Goal: Task Accomplishment & Management: Complete application form

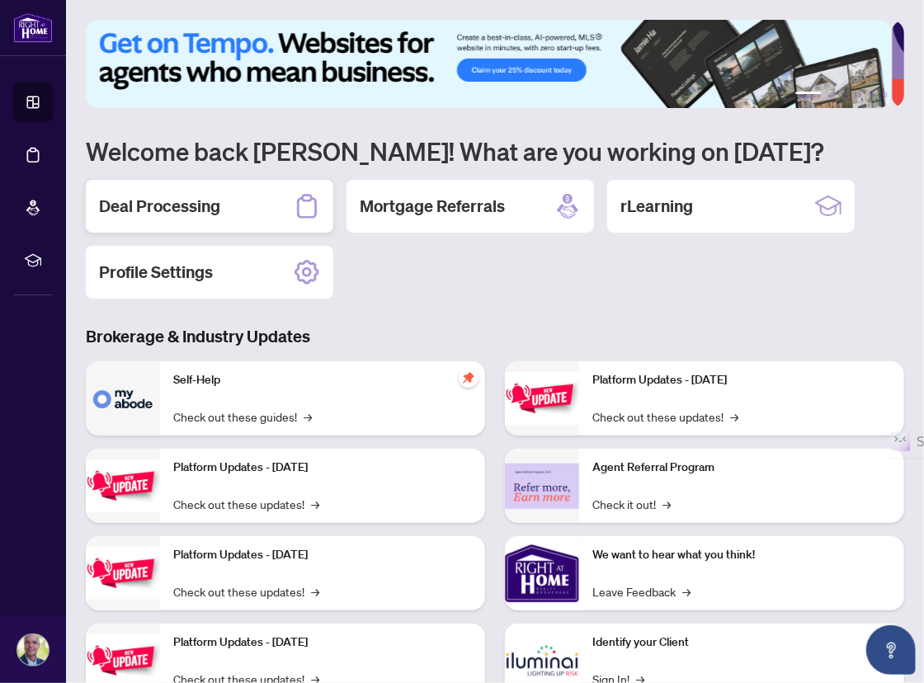
click at [146, 205] on h2 "Deal Processing" at bounding box center [159, 206] width 121 height 23
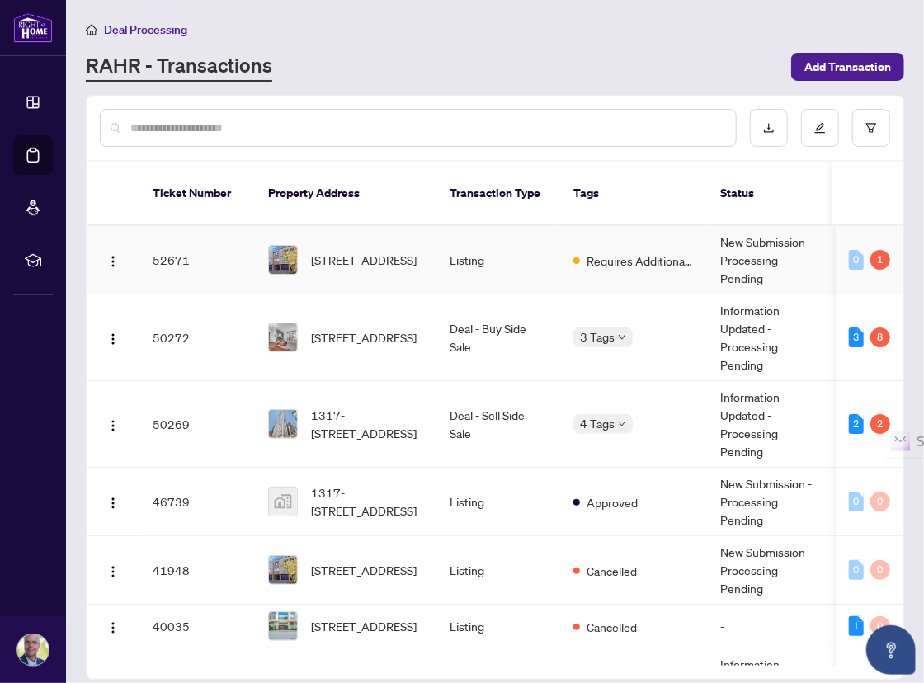
click at [637, 252] on span "Requires Additional Docs" at bounding box center [640, 261] width 107 height 18
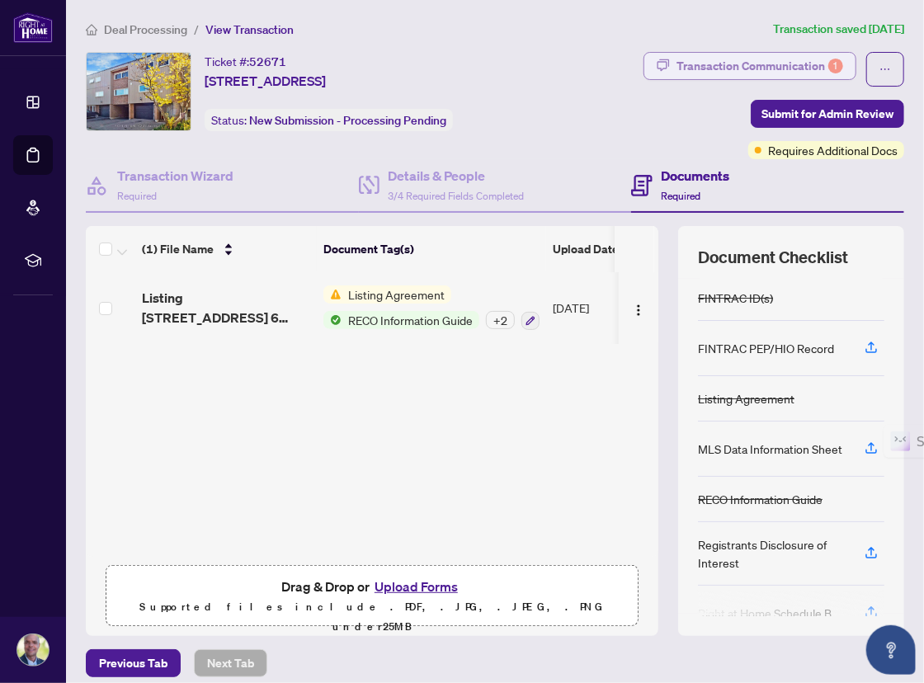
click at [757, 64] on div "Transaction Communication 1" at bounding box center [760, 66] width 167 height 26
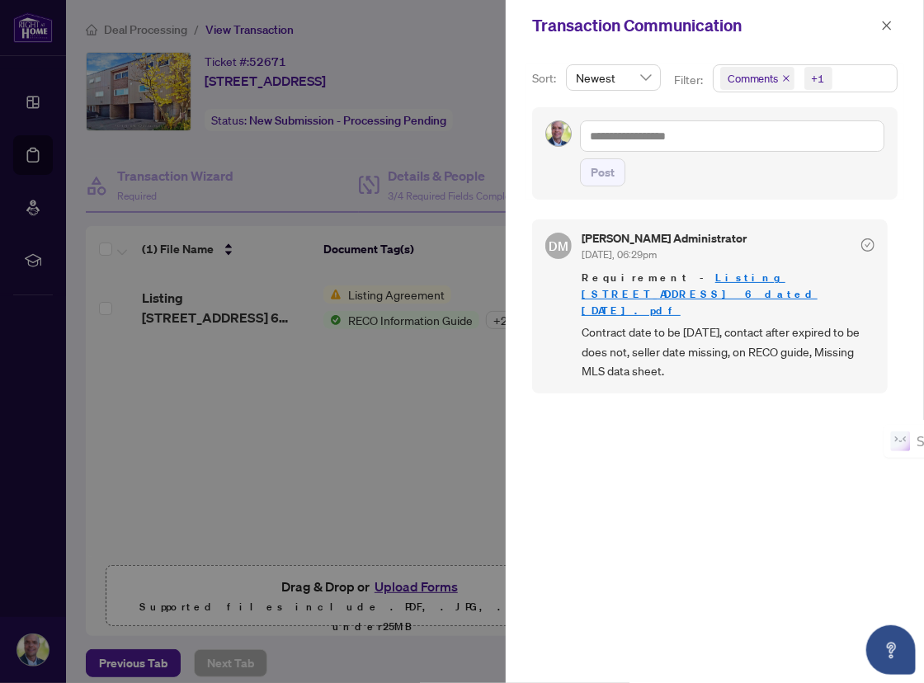
click at [396, 403] on div at bounding box center [462, 341] width 924 height 683
click at [414, 43] on div at bounding box center [462, 341] width 924 height 683
click at [890, 21] on icon "close" at bounding box center [887, 26] width 12 height 12
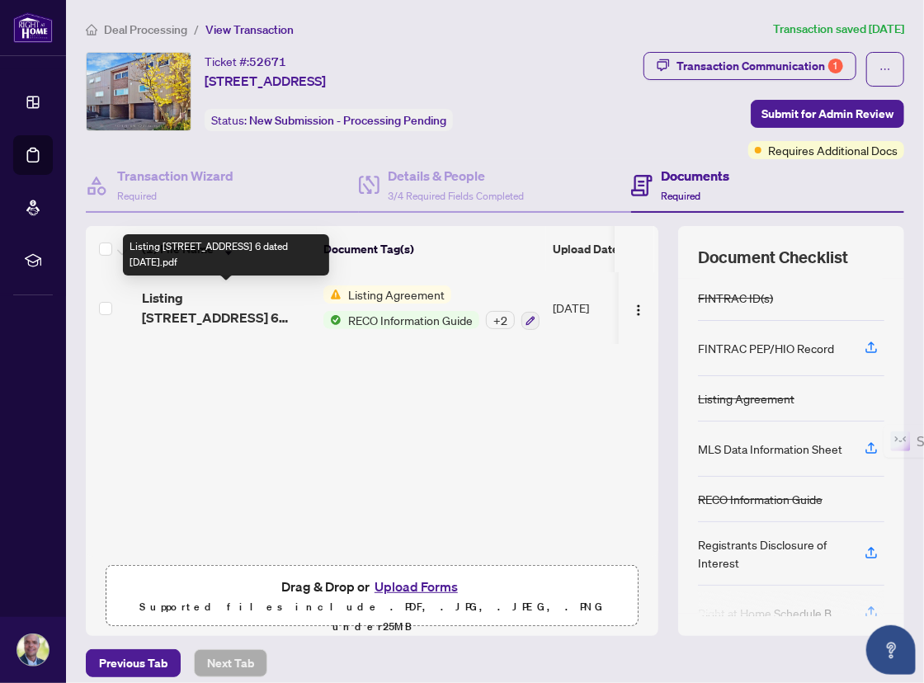
click at [195, 299] on span "Listing [STREET_ADDRESS] 6 dated [DATE].pdf" at bounding box center [226, 308] width 168 height 40
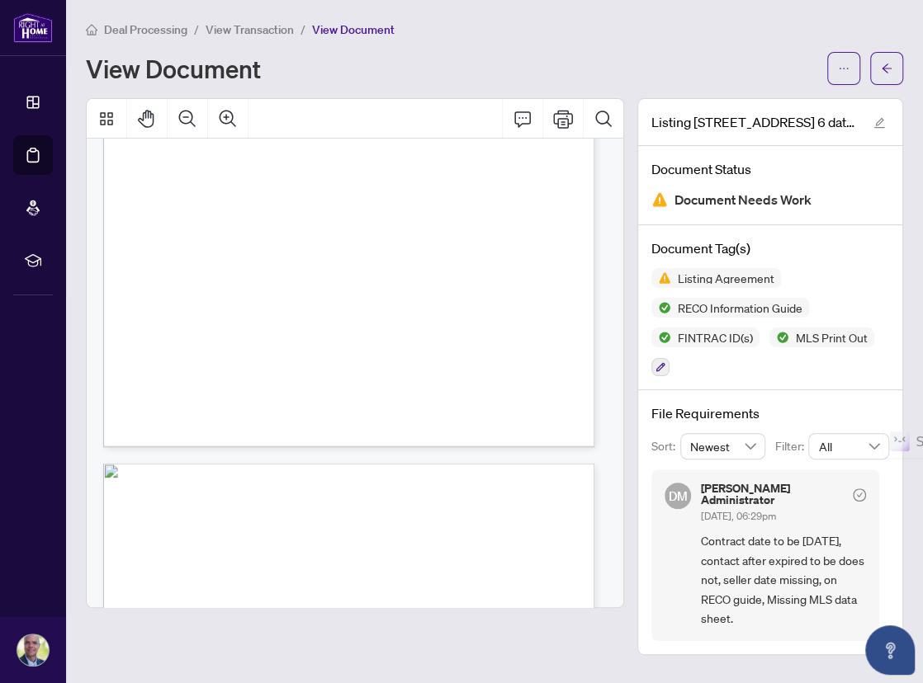
scroll to position [1650, 0]
click at [878, 68] on button "button" at bounding box center [886, 68] width 33 height 33
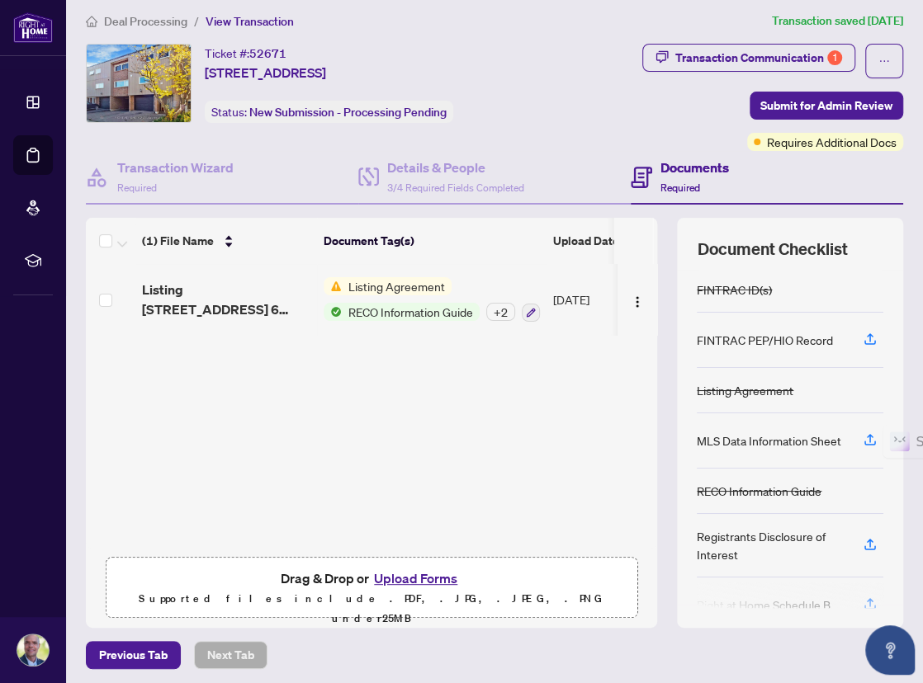
scroll to position [12, 0]
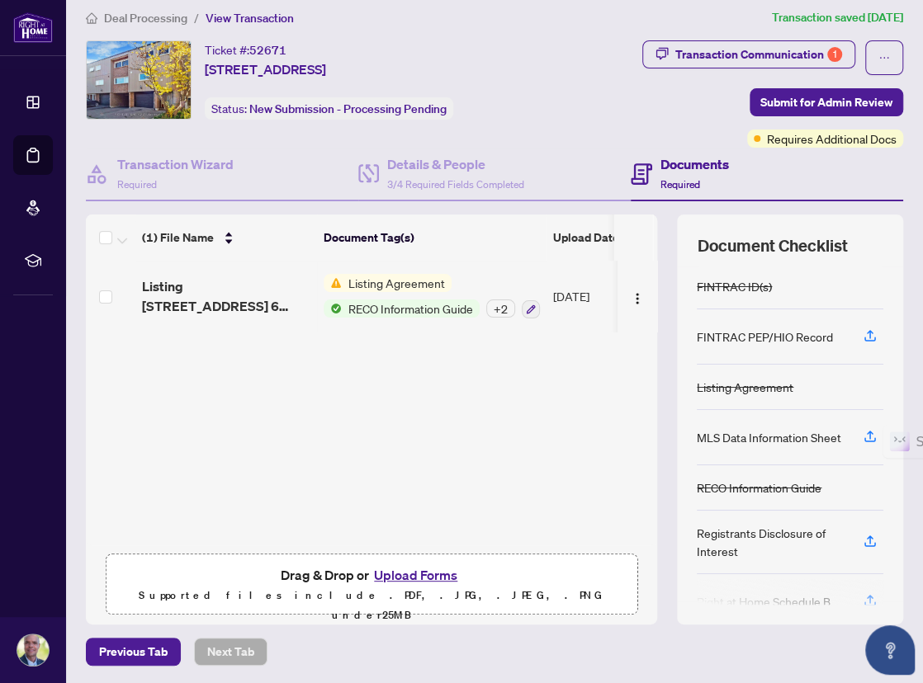
click at [425, 575] on button "Upload Forms" at bounding box center [415, 574] width 93 height 21
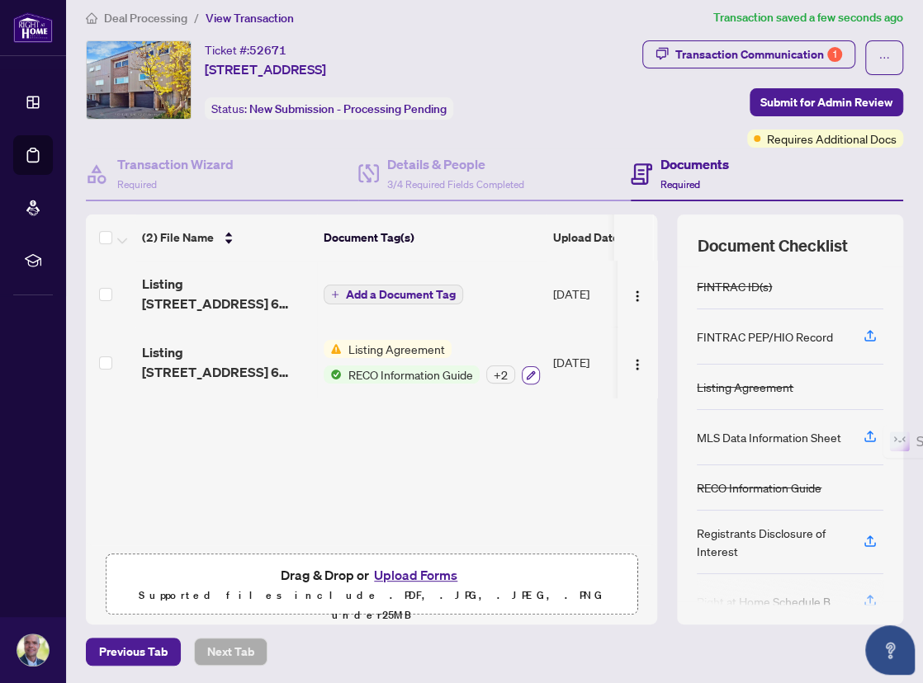
click at [531, 371] on icon "button" at bounding box center [531, 375] width 10 height 10
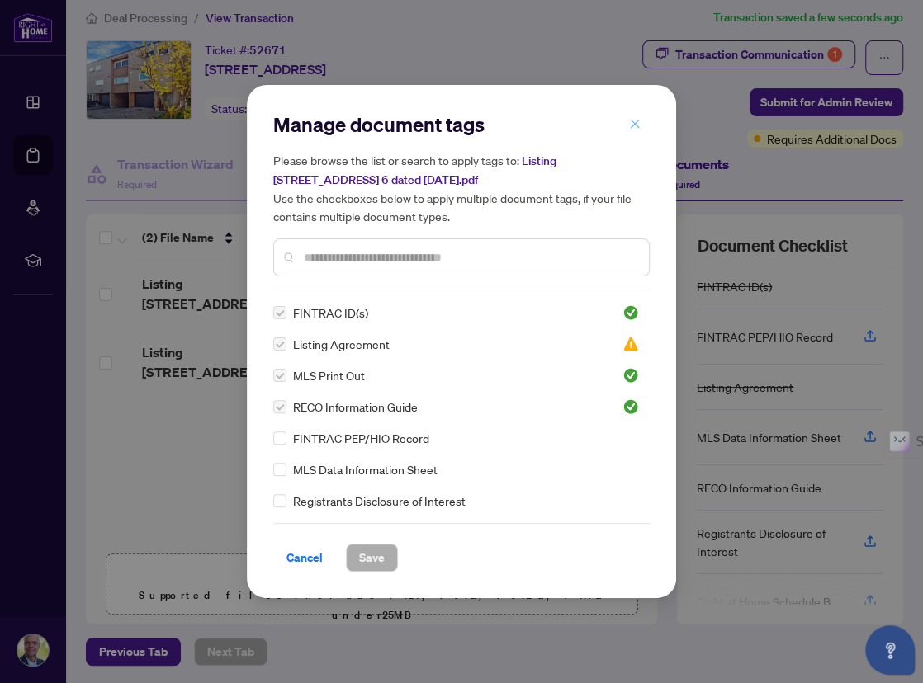
click at [635, 123] on icon "close" at bounding box center [634, 123] width 9 height 9
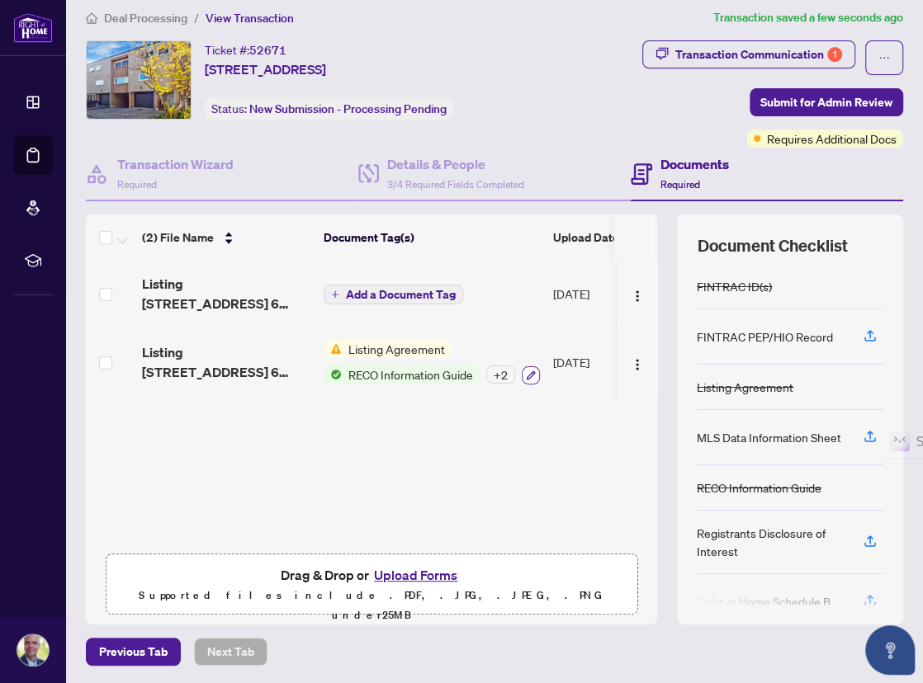
click at [529, 371] on icon "button" at bounding box center [530, 374] width 9 height 9
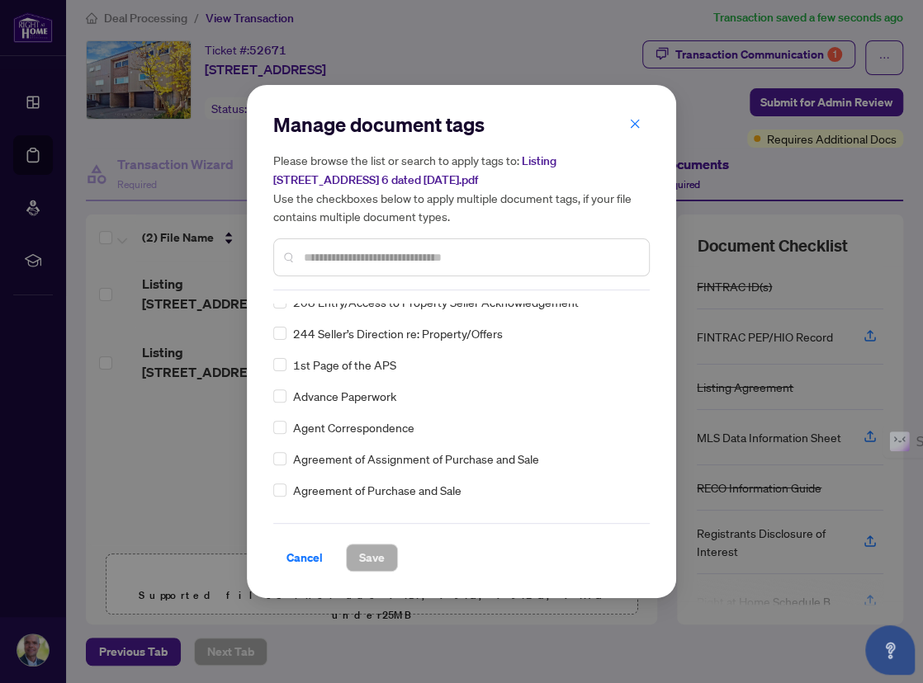
scroll to position [330, 0]
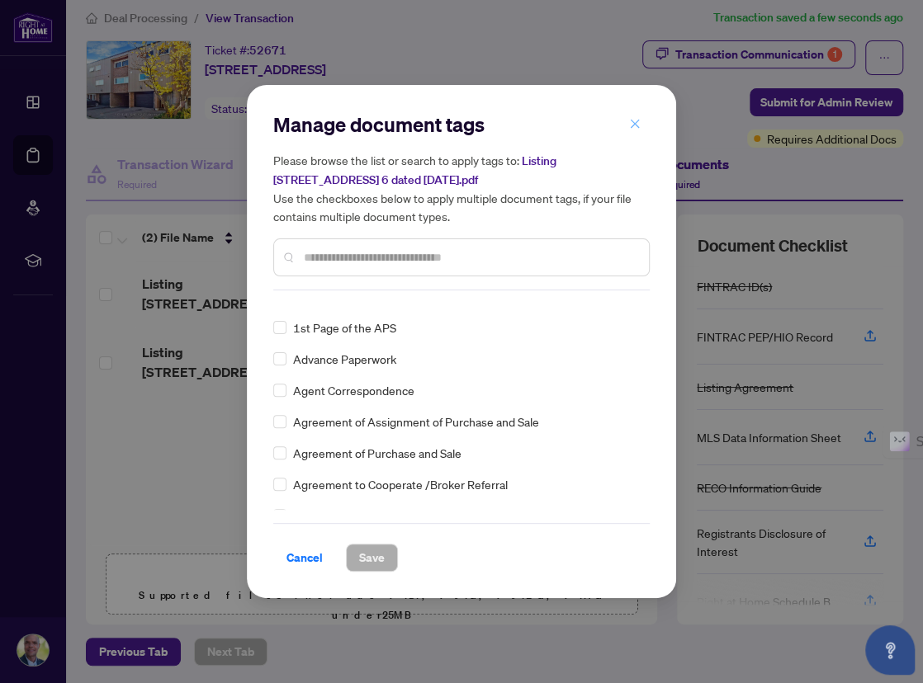
click at [633, 126] on icon "close" at bounding box center [634, 123] width 9 height 9
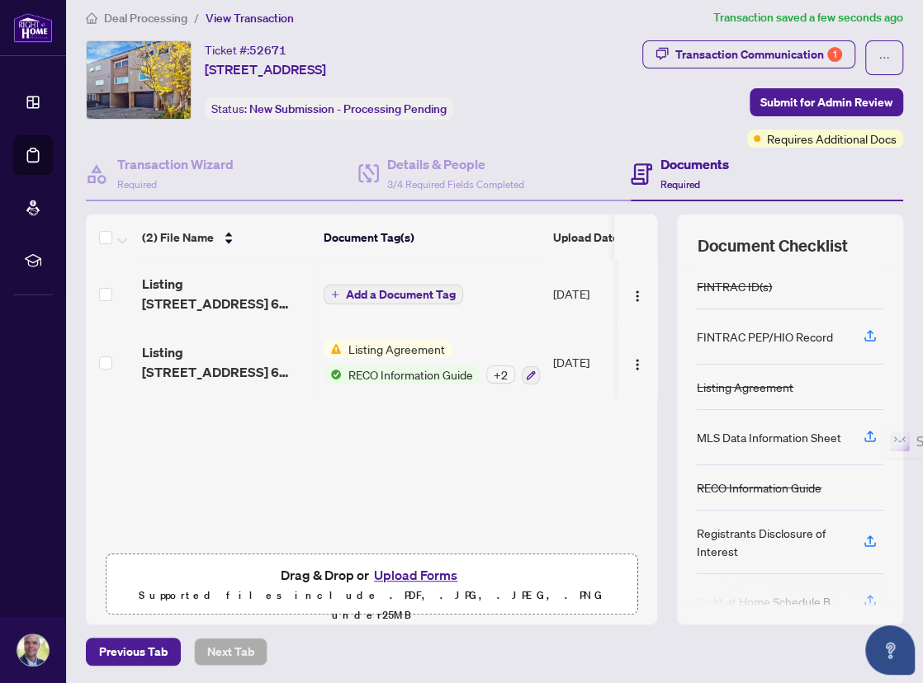
click at [418, 577] on button "Upload Forms" at bounding box center [415, 574] width 93 height 21
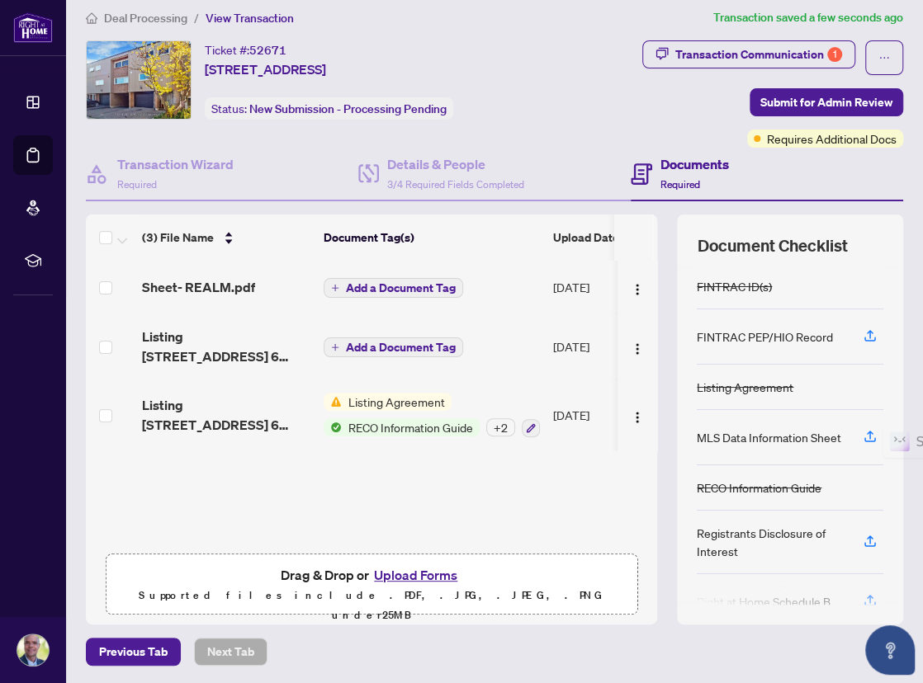
scroll to position [0, 0]
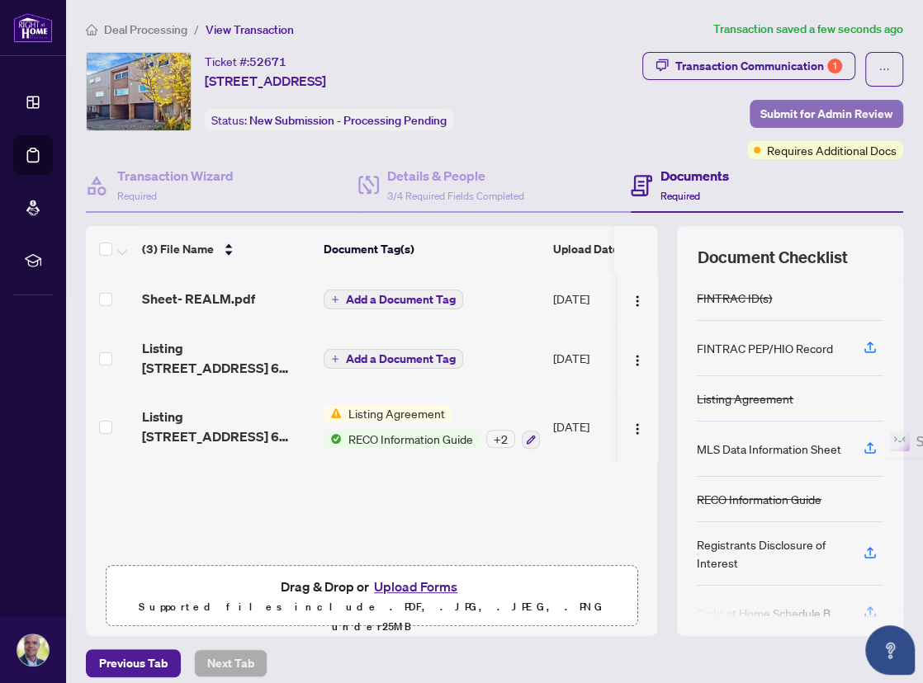
click at [796, 111] on span "Submit for Admin Review" at bounding box center [826, 114] width 132 height 26
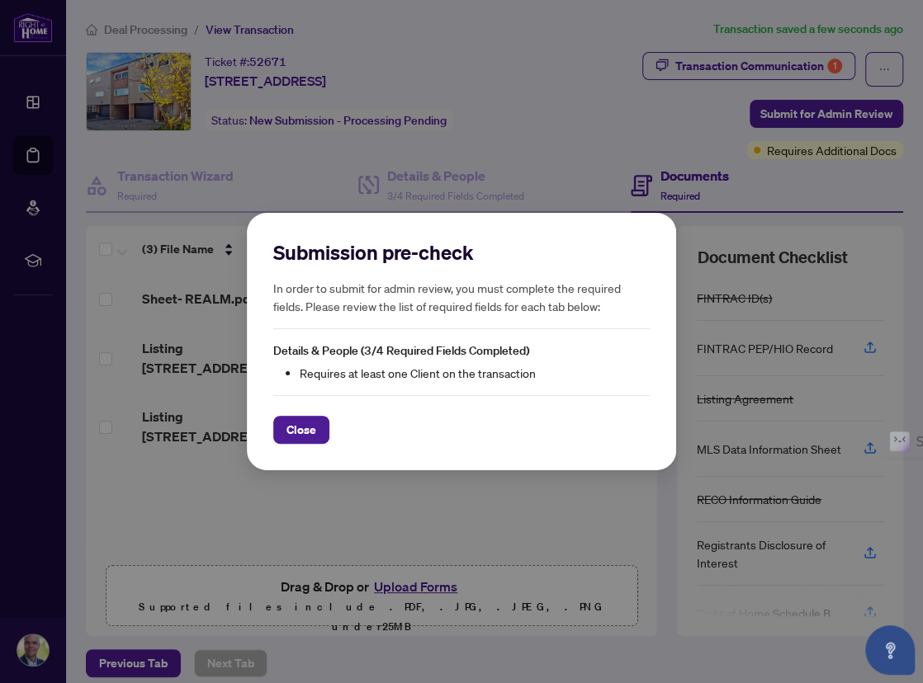
click at [287, 438] on span "Close" at bounding box center [301, 430] width 30 height 26
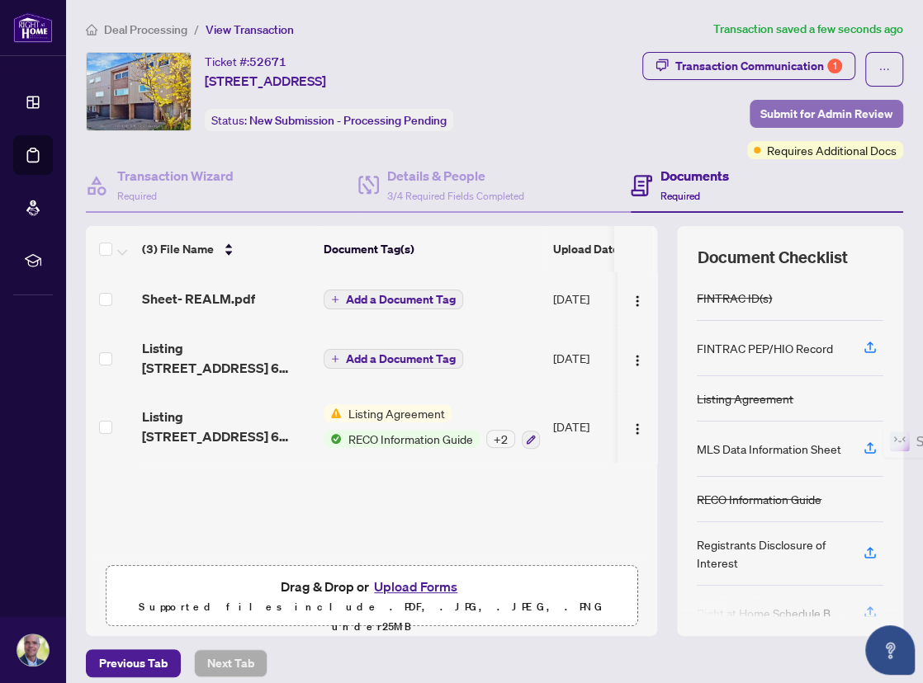
click at [776, 116] on span "Submit for Admin Review" at bounding box center [826, 114] width 132 height 26
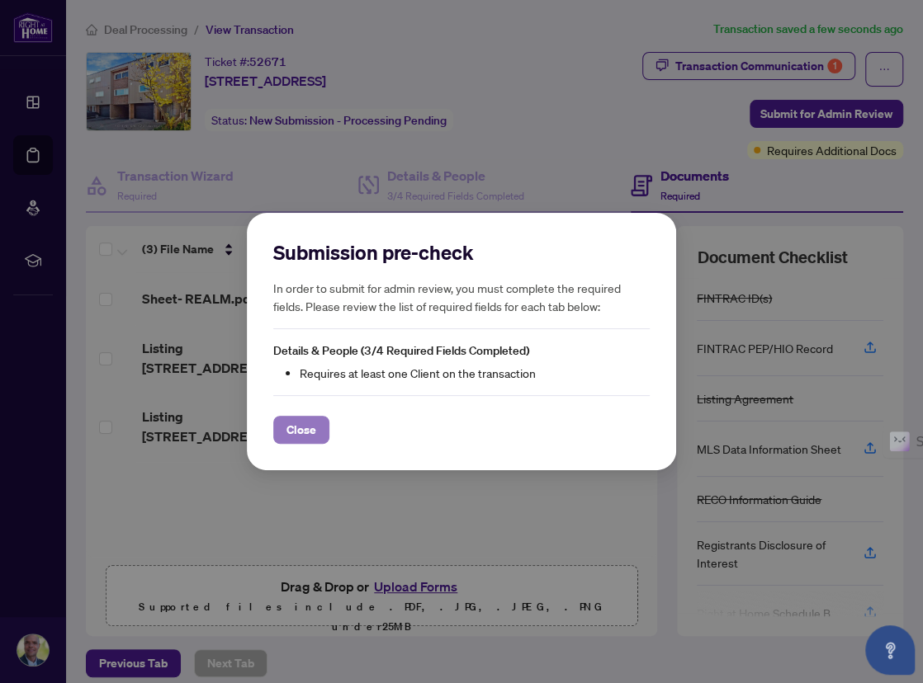
click at [304, 431] on span "Close" at bounding box center [301, 430] width 30 height 26
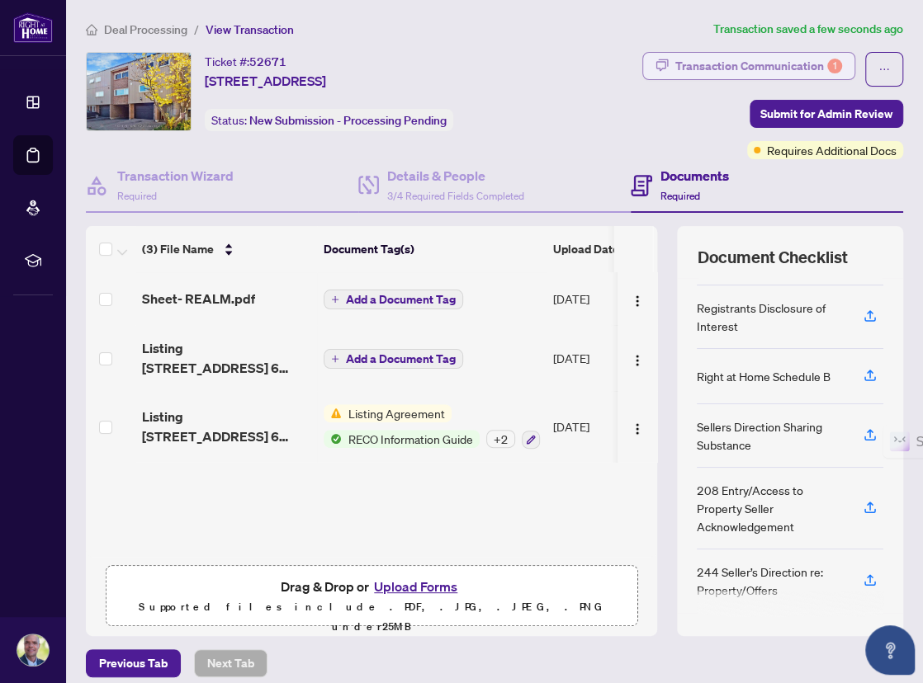
click at [756, 69] on div "Transaction Communication 1" at bounding box center [758, 66] width 167 height 26
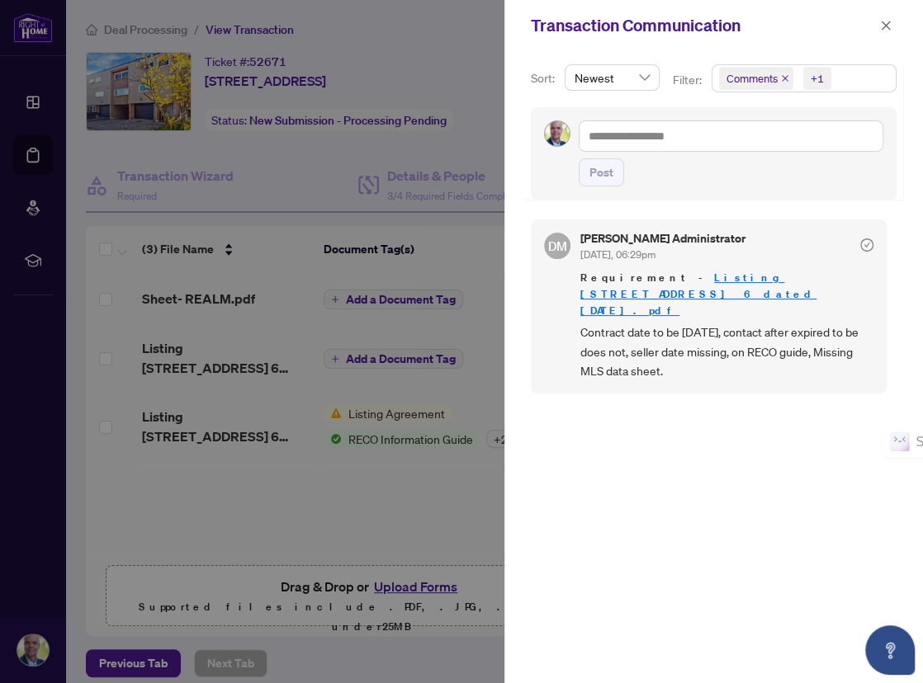
click at [767, 76] on span "Comments" at bounding box center [751, 78] width 51 height 17
click at [775, 171] on span "Requirements" at bounding box center [780, 170] width 73 height 15
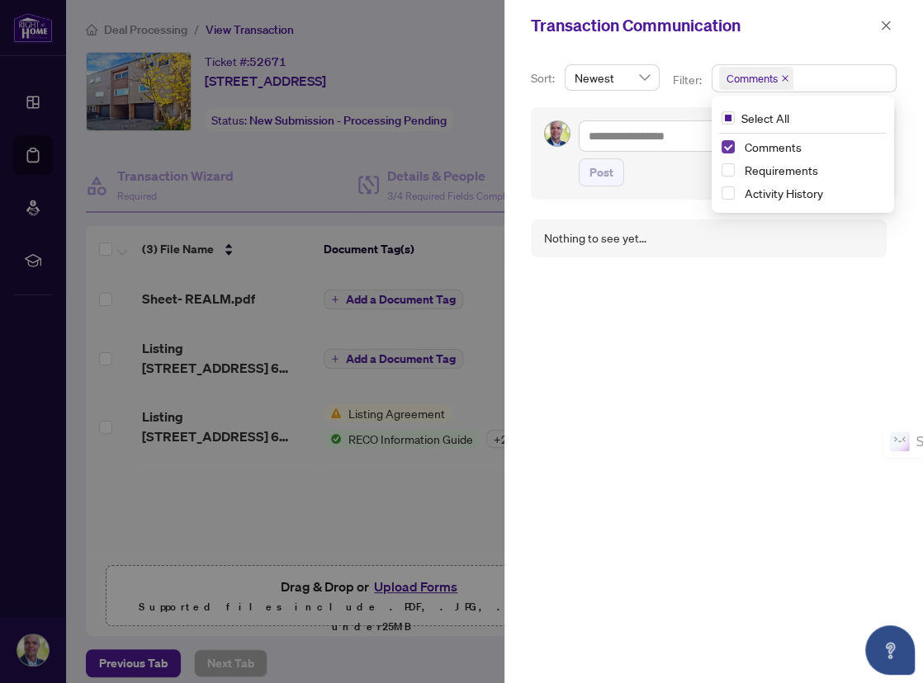
click at [727, 141] on span "Select Comments" at bounding box center [727, 146] width 13 height 13
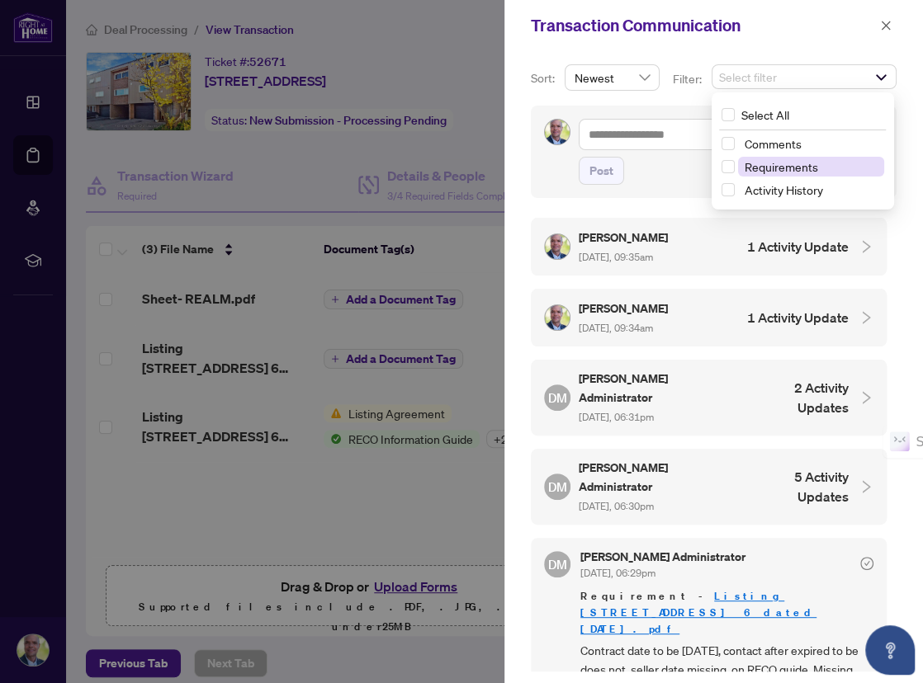
click at [762, 168] on span "Requirements" at bounding box center [780, 166] width 73 height 15
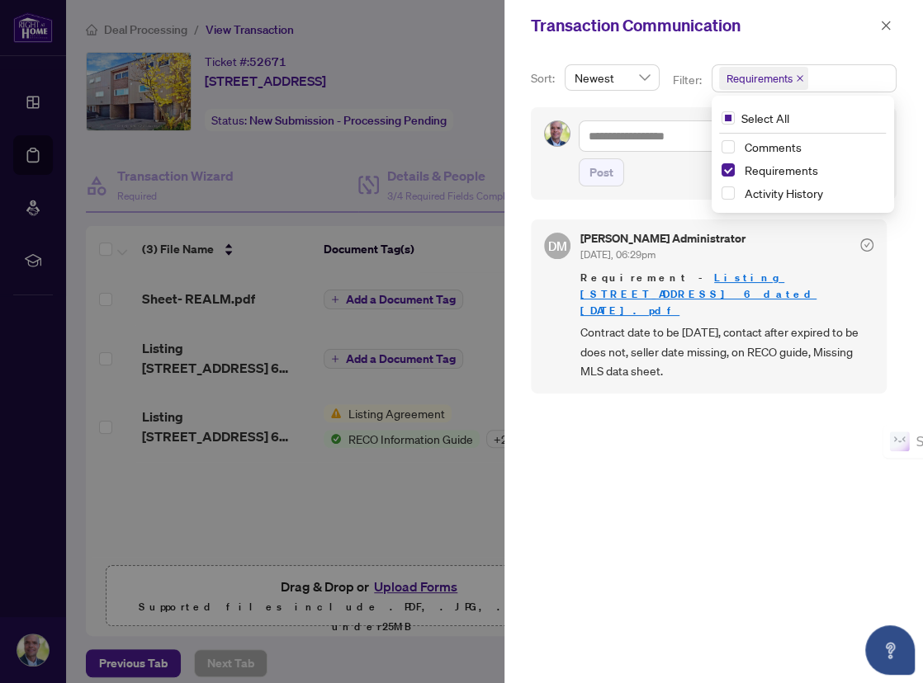
click at [698, 279] on link "Listing [STREET_ADDRESS] 6 dated [DATE].pdf" at bounding box center [698, 294] width 236 height 47
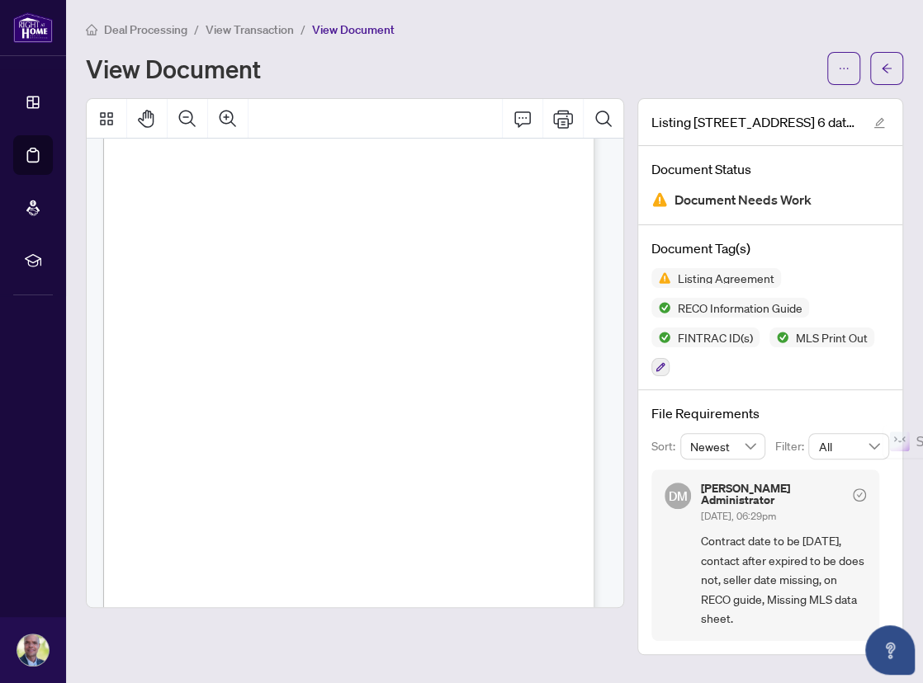
scroll to position [165, 0]
click at [880, 118] on icon "edit" at bounding box center [879, 123] width 12 height 12
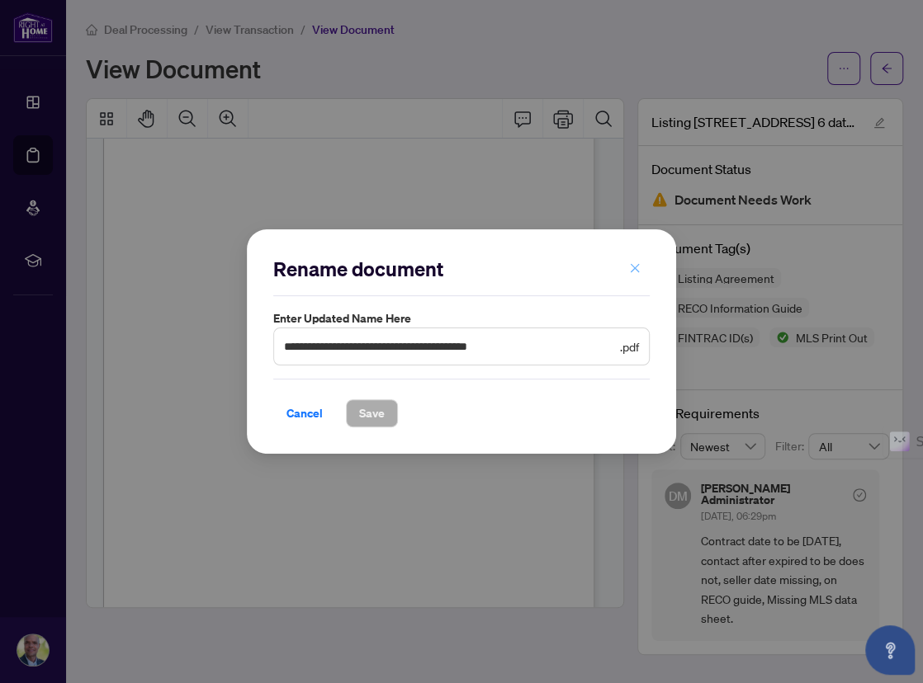
click at [637, 268] on icon "close" at bounding box center [635, 268] width 12 height 12
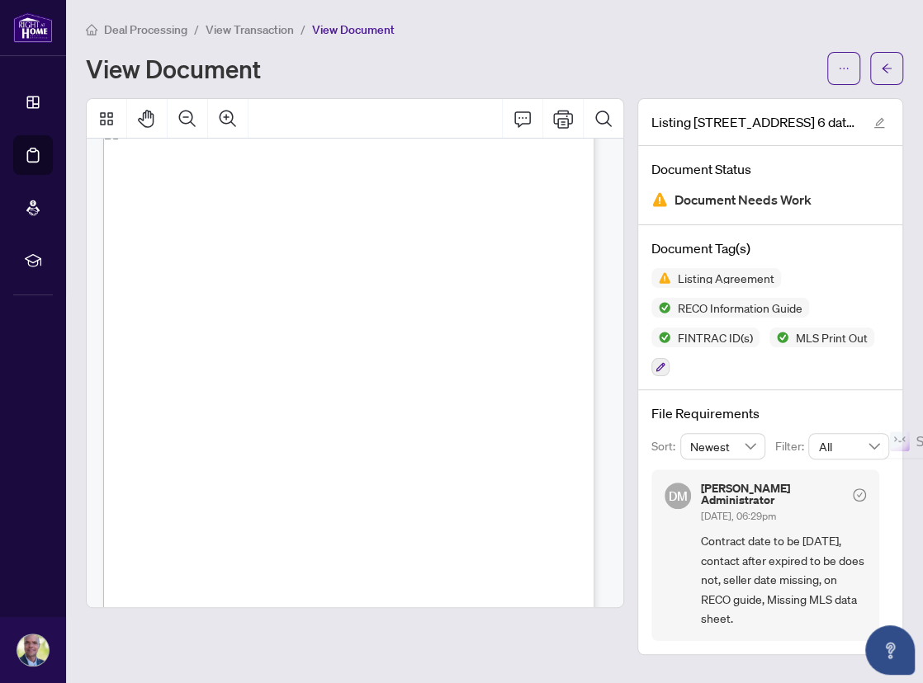
scroll to position [825, 0]
click at [846, 66] on icon "ellipsis" at bounding box center [844, 69] width 12 height 12
click at [887, 72] on icon "arrow-left" at bounding box center [886, 69] width 12 height 12
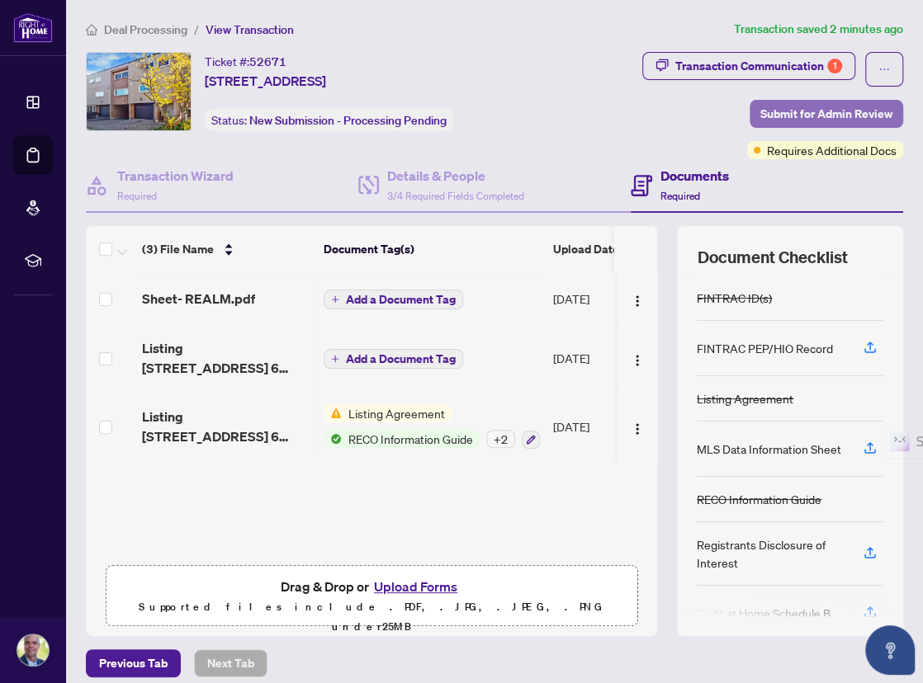
click at [761, 117] on span "Submit for Admin Review" at bounding box center [826, 114] width 132 height 26
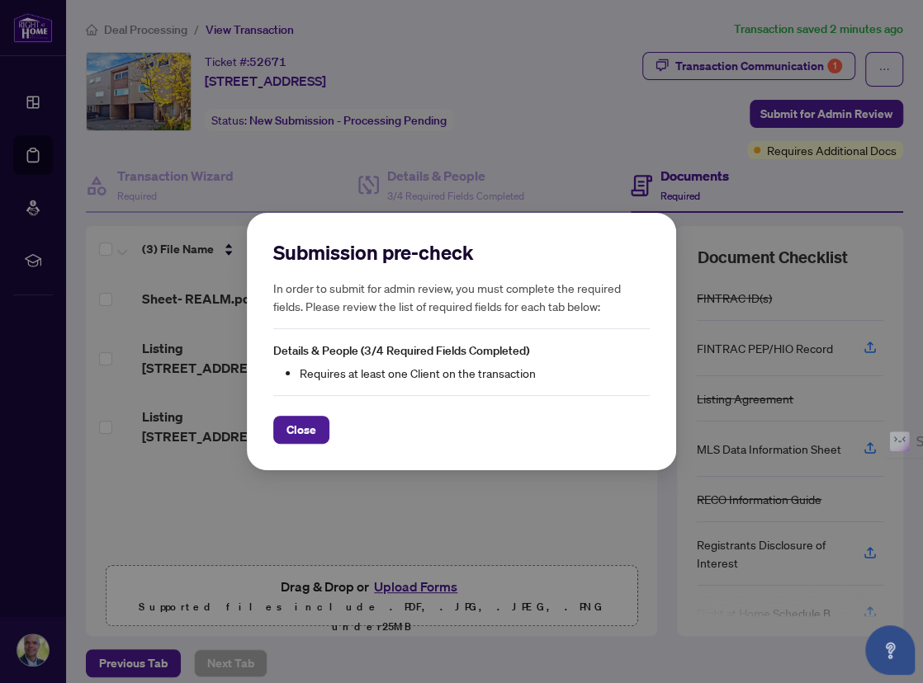
click at [432, 386] on div "Submission pre-check In order to submit for admin review, you must complete the…" at bounding box center [461, 341] width 376 height 205
click at [314, 427] on span "Close" at bounding box center [301, 430] width 30 height 26
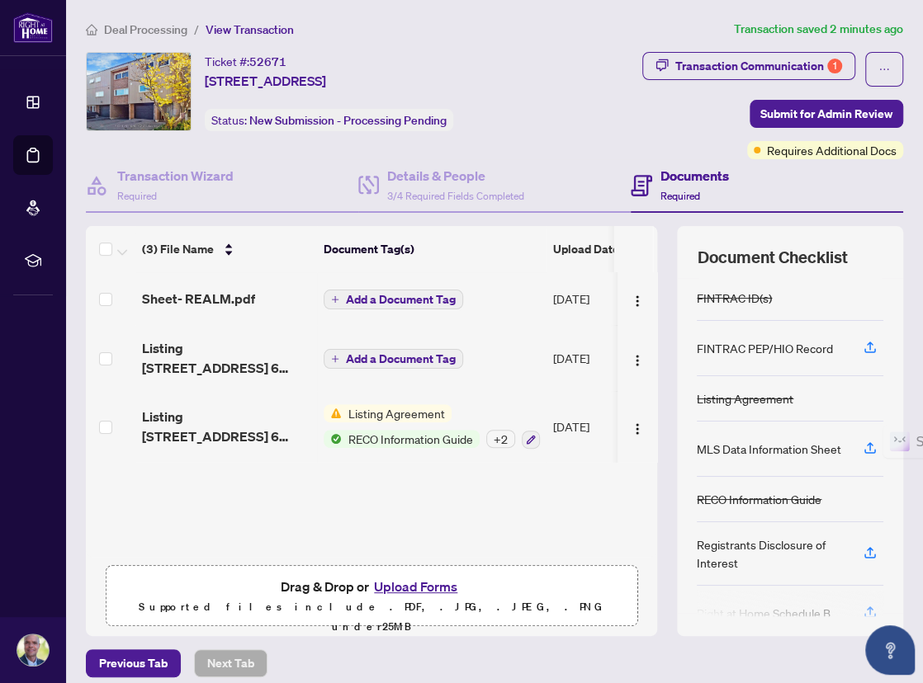
click at [743, 444] on div "MLS Data Information Sheet" at bounding box center [768, 449] width 144 height 18
click at [712, 484] on div "RECO Information Guide" at bounding box center [789, 499] width 186 height 45
click at [862, 445] on icon "button" at bounding box center [869, 448] width 15 height 15
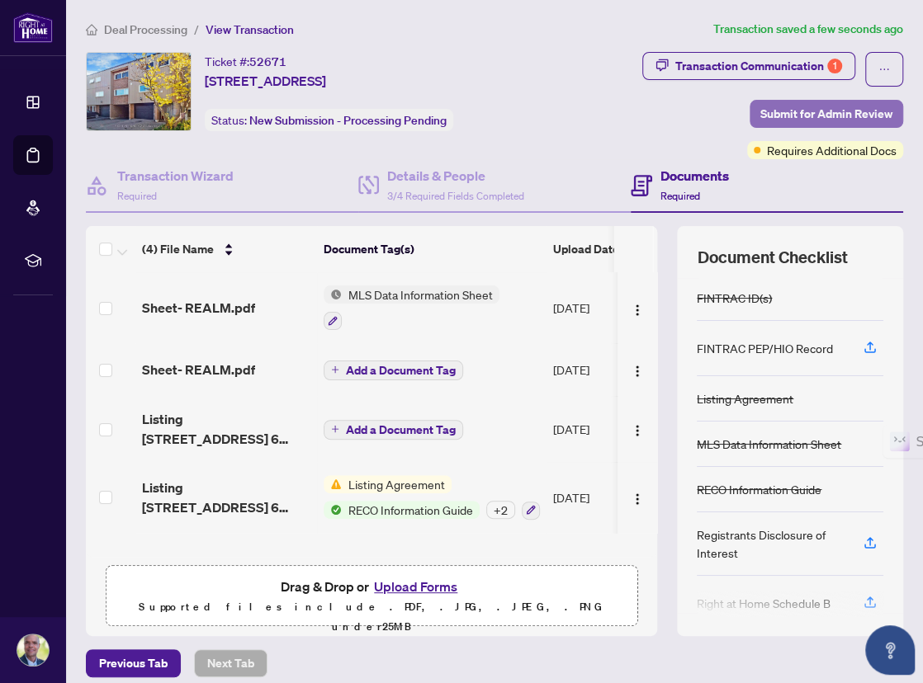
click at [807, 114] on span "Submit for Admin Review" at bounding box center [826, 114] width 132 height 26
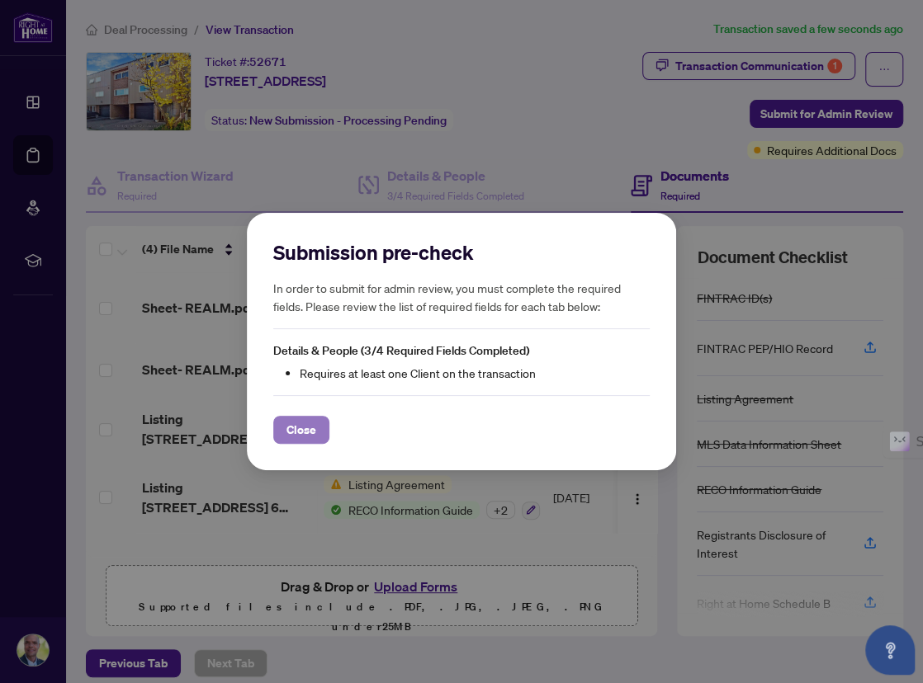
click at [295, 432] on span "Close" at bounding box center [301, 430] width 30 height 26
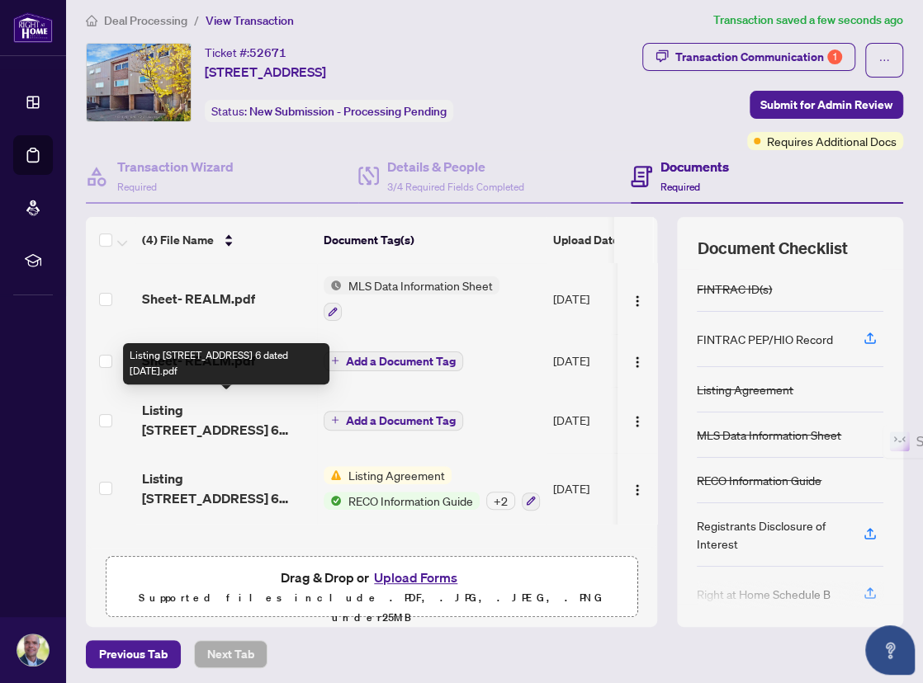
scroll to position [12, 0]
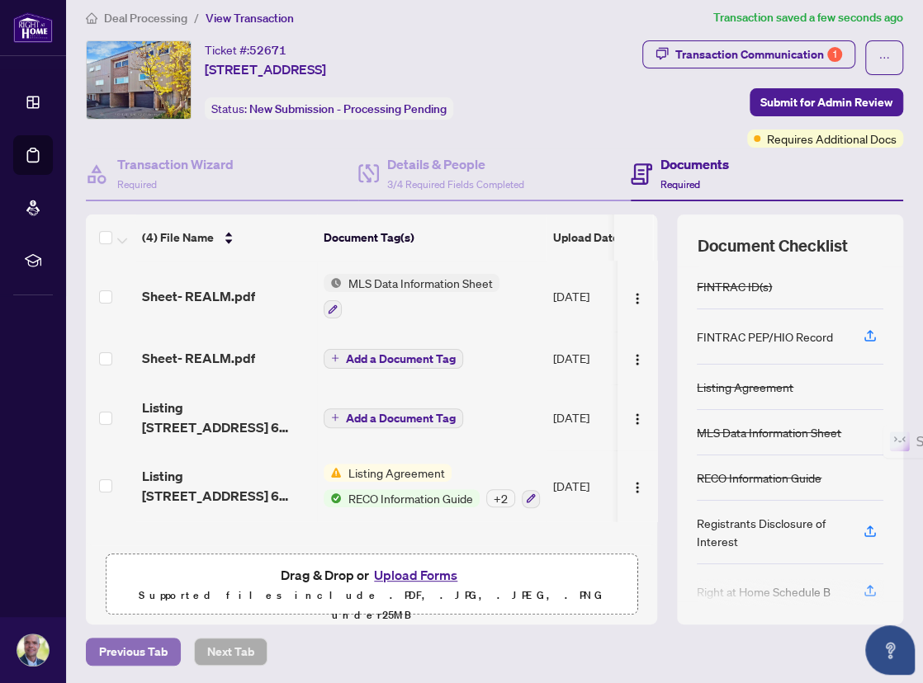
click at [131, 654] on span "Previous Tab" at bounding box center [133, 652] width 68 height 26
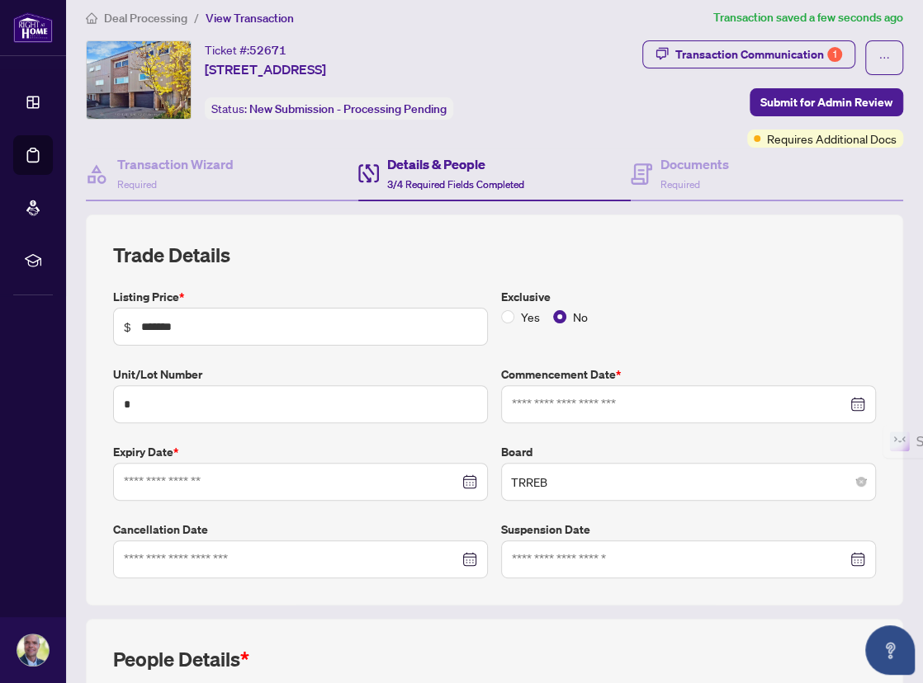
type input "**********"
click at [678, 402] on input "**********" at bounding box center [679, 404] width 335 height 18
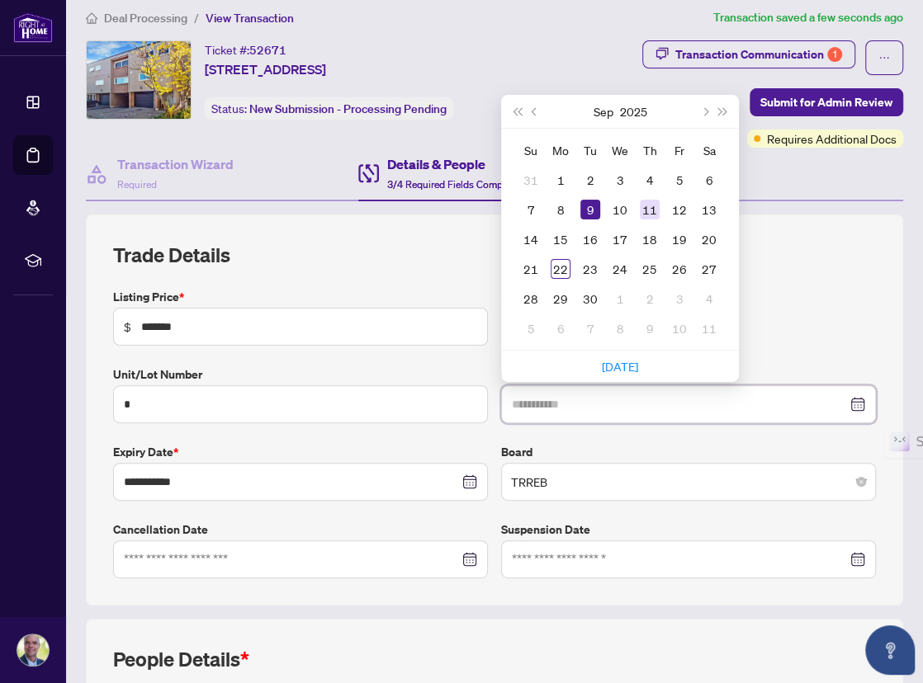
type input "**********"
click at [647, 205] on div "11" at bounding box center [649, 210] width 20 height 20
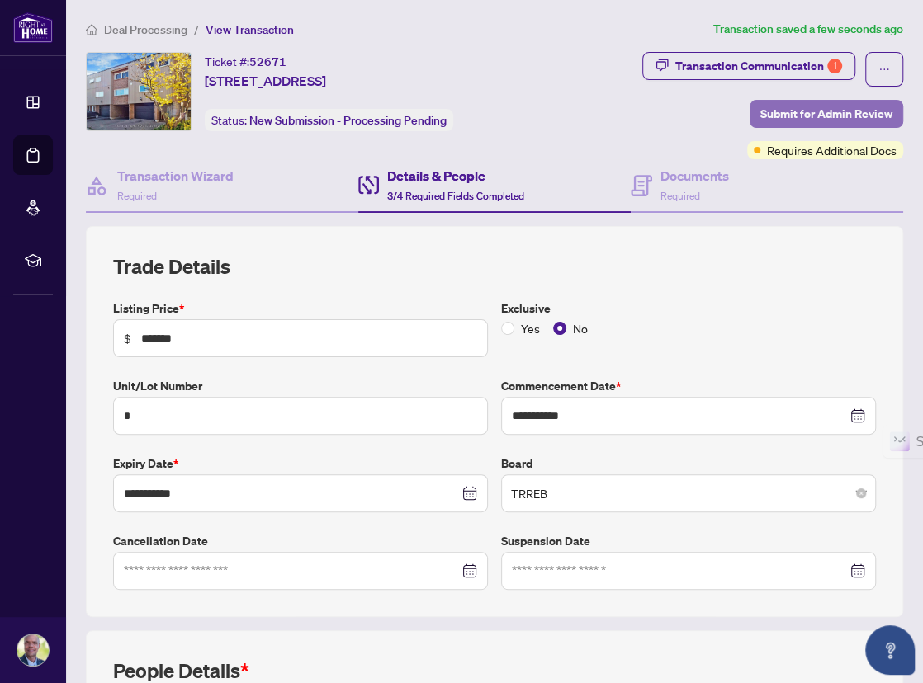
click at [775, 111] on span "Submit for Admin Review" at bounding box center [826, 114] width 132 height 26
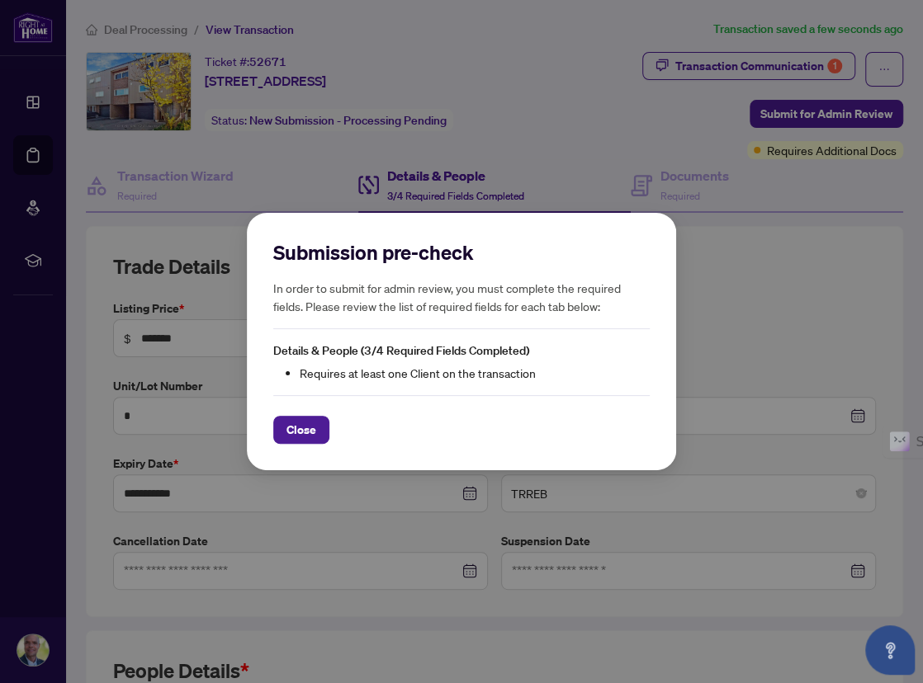
click at [306, 433] on span "Close" at bounding box center [301, 430] width 30 height 26
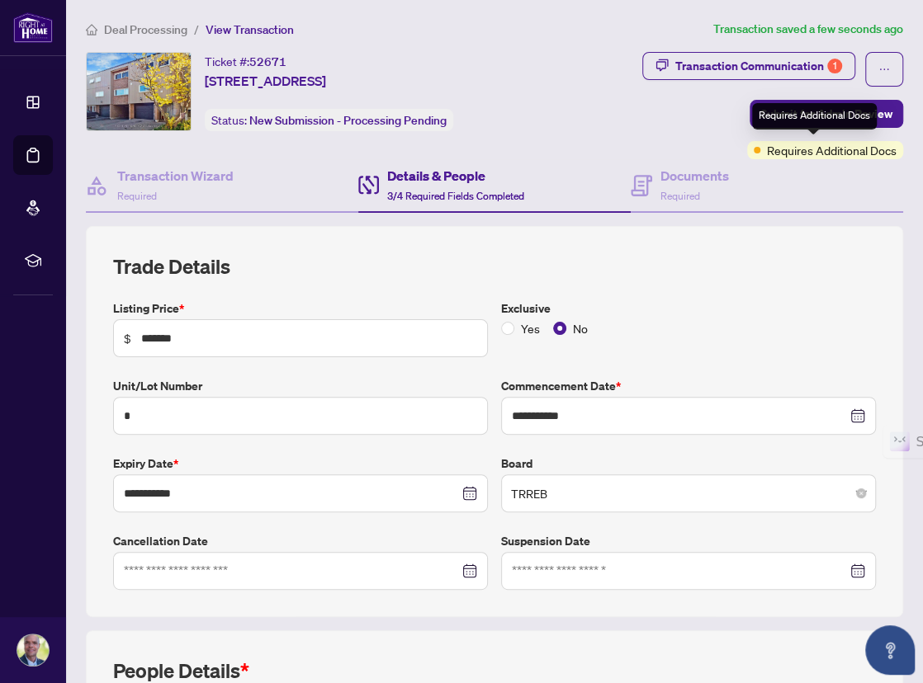
click at [781, 153] on span "Requires Additional Docs" at bounding box center [832, 150] width 130 height 18
click at [648, 116] on div "Transaction Communication 1 Submit for Admin Review Requires Additional Docs" at bounding box center [727, 105] width 352 height 107
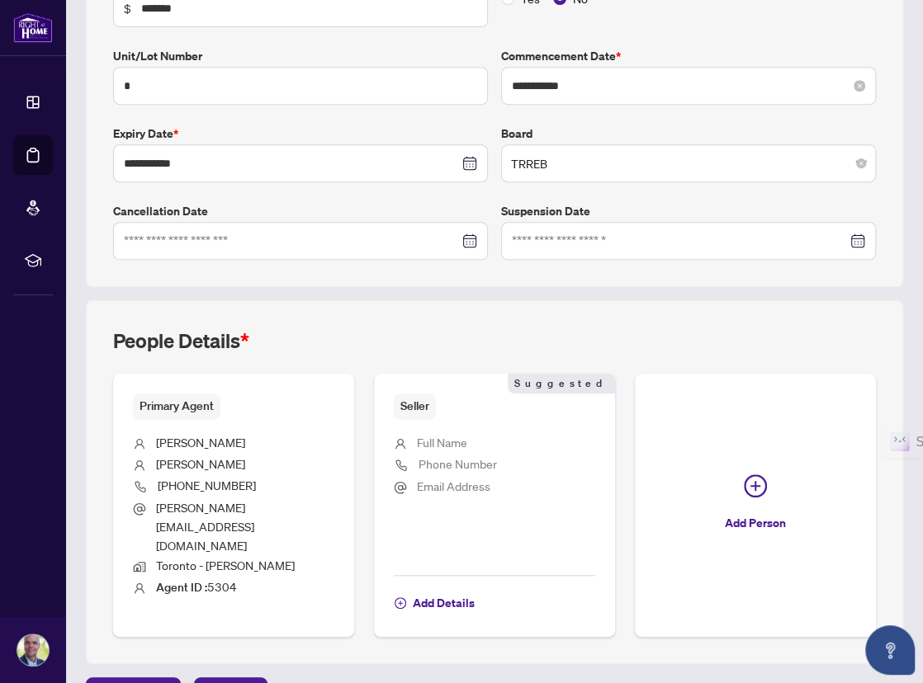
scroll to position [333, 0]
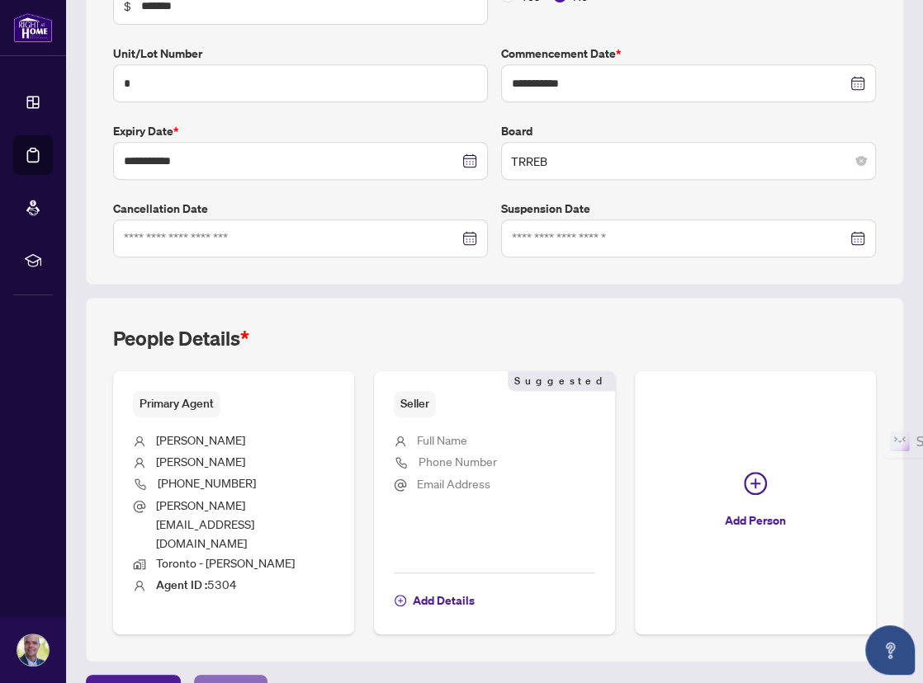
click at [228, 676] on span "Next Tab" at bounding box center [230, 689] width 47 height 26
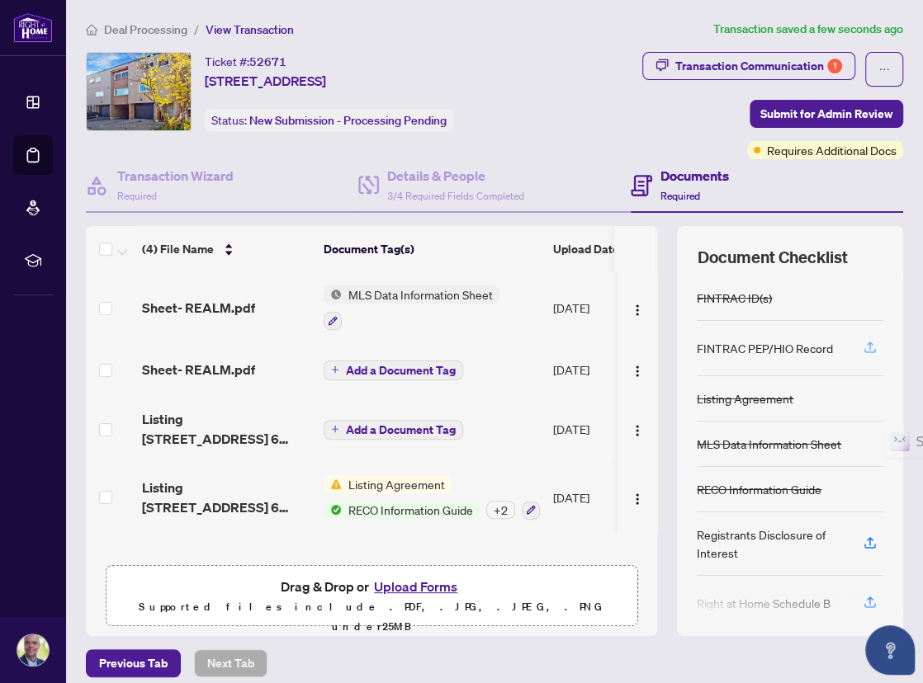
click at [862, 347] on icon "button" at bounding box center [869, 347] width 15 height 15
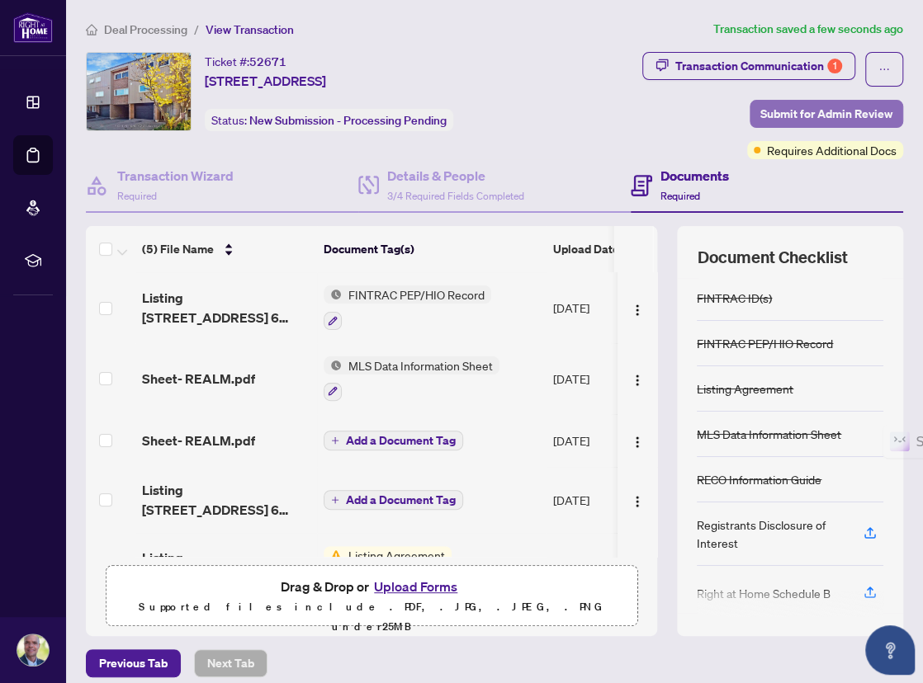
click at [802, 119] on span "Submit for Admin Review" at bounding box center [826, 114] width 132 height 26
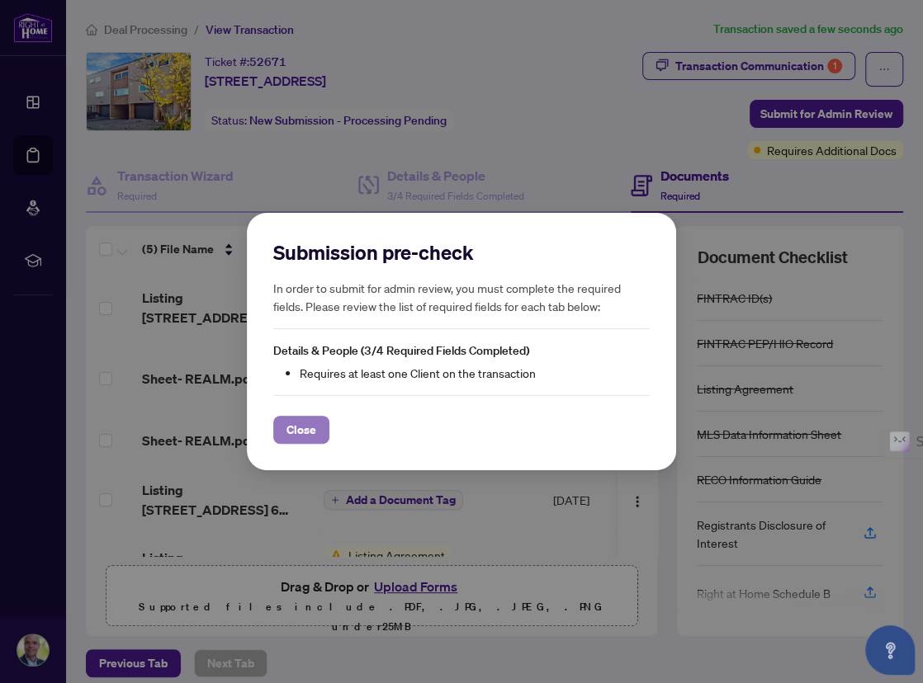
click at [291, 431] on span "Close" at bounding box center [301, 430] width 30 height 26
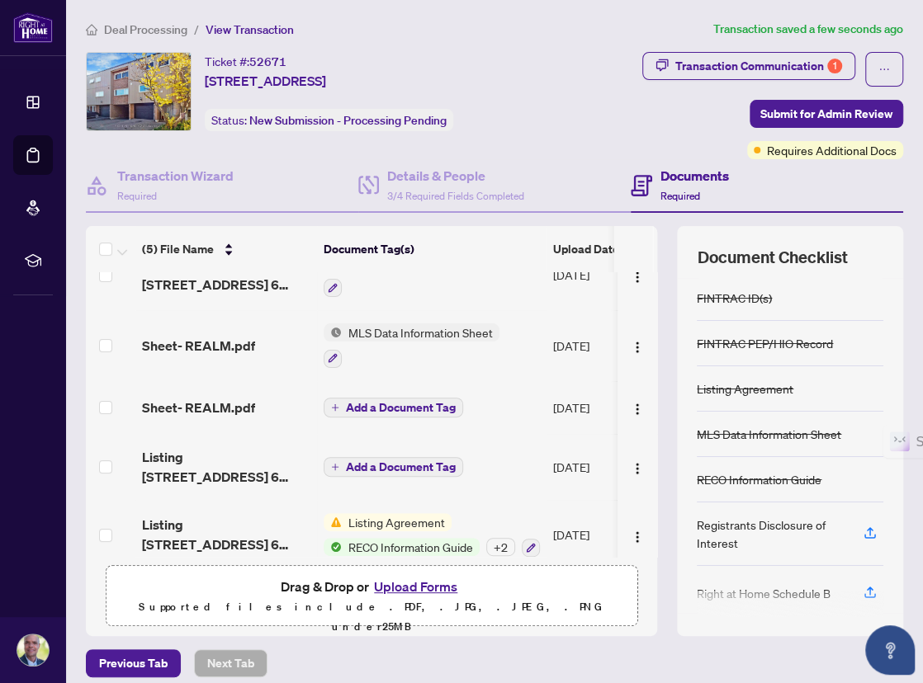
scroll to position [47, 0]
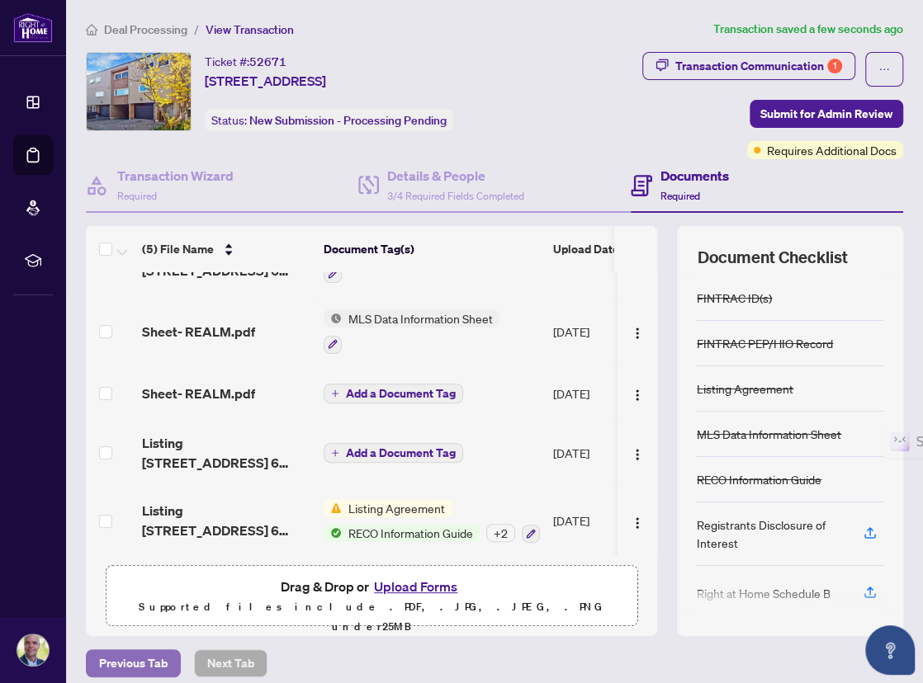
click at [133, 661] on span "Previous Tab" at bounding box center [133, 663] width 68 height 26
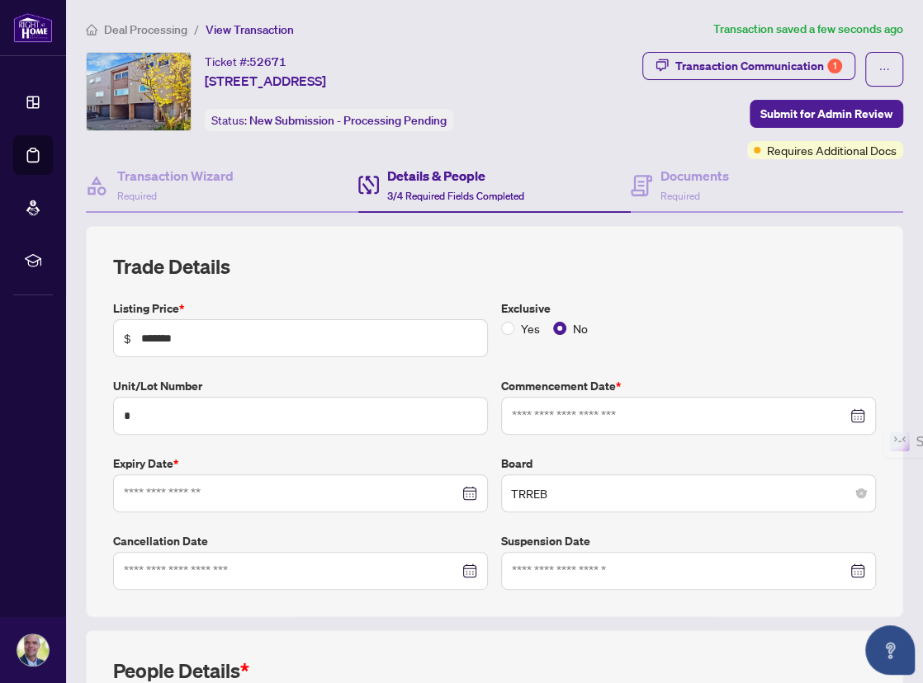
type input "**********"
click at [805, 107] on span "Submit for Admin Review" at bounding box center [826, 114] width 132 height 26
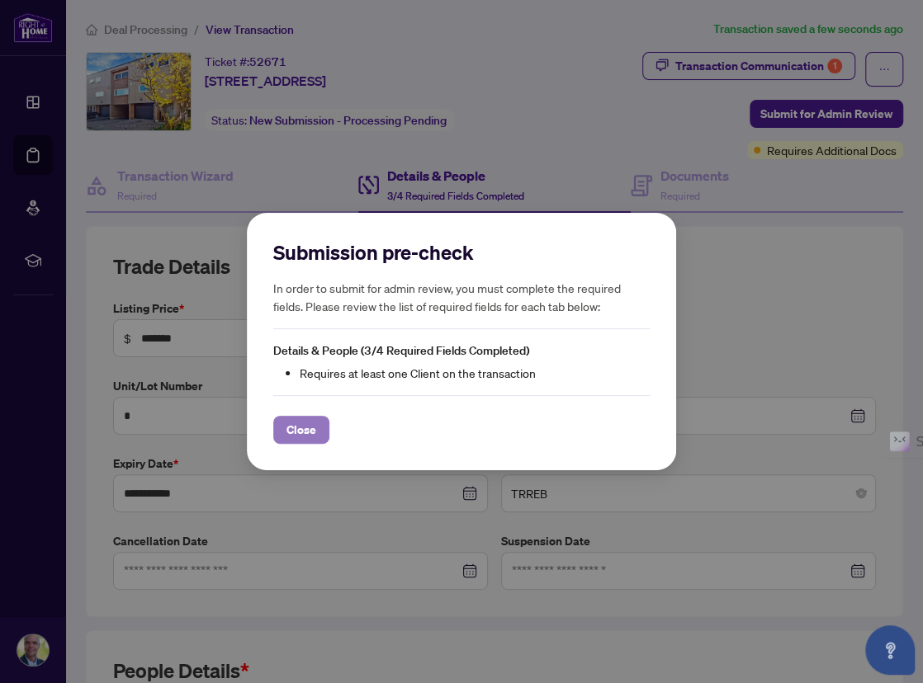
click at [306, 425] on span "Close" at bounding box center [301, 430] width 30 height 26
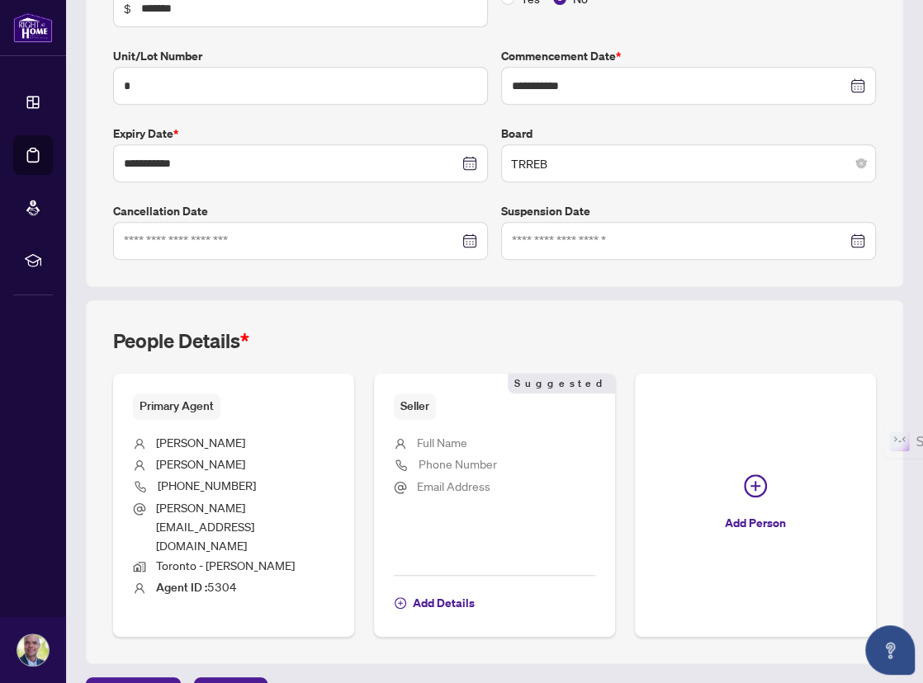
scroll to position [333, 0]
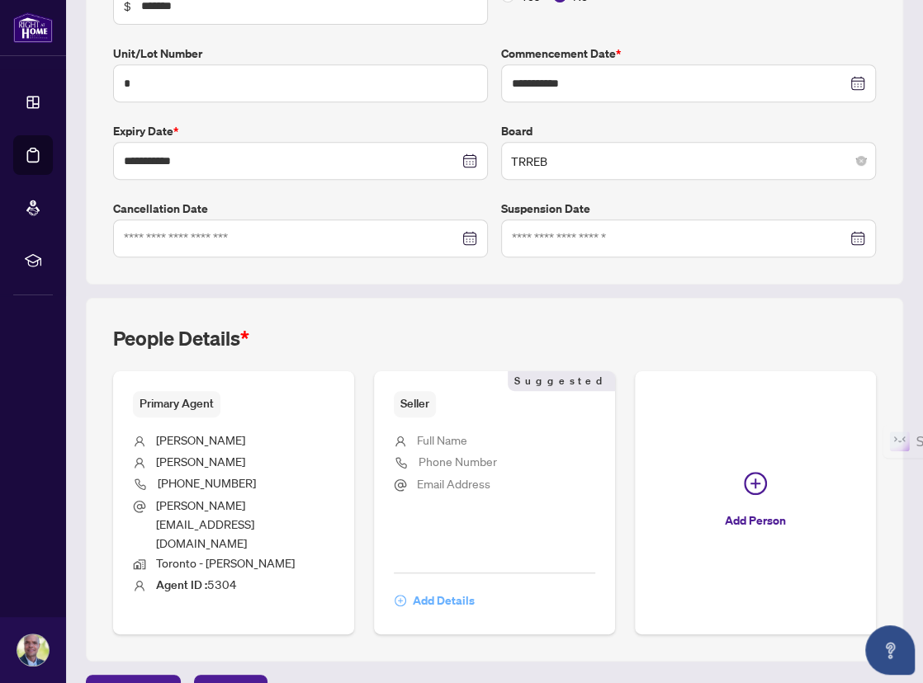
click at [445, 587] on span "Add Details" at bounding box center [444, 600] width 62 height 26
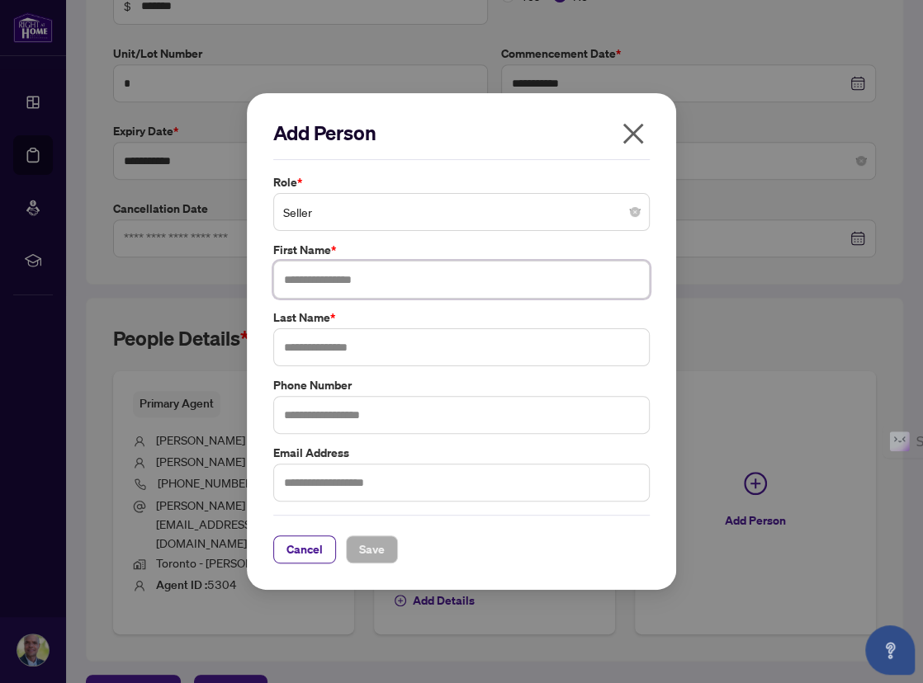
click at [310, 283] on input "text" at bounding box center [461, 280] width 376 height 38
type input "*********"
type input "*****"
click at [319, 421] on input "text" at bounding box center [461, 415] width 376 height 38
type input "**********"
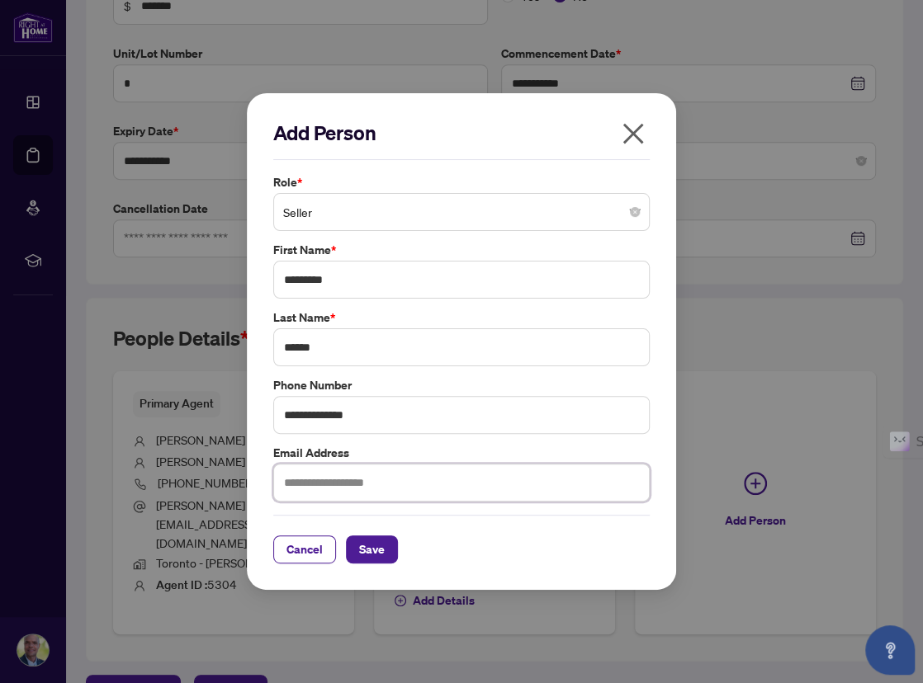
click at [359, 479] on input "text" at bounding box center [461, 483] width 376 height 38
click at [370, 555] on span "Save" at bounding box center [372, 549] width 26 height 26
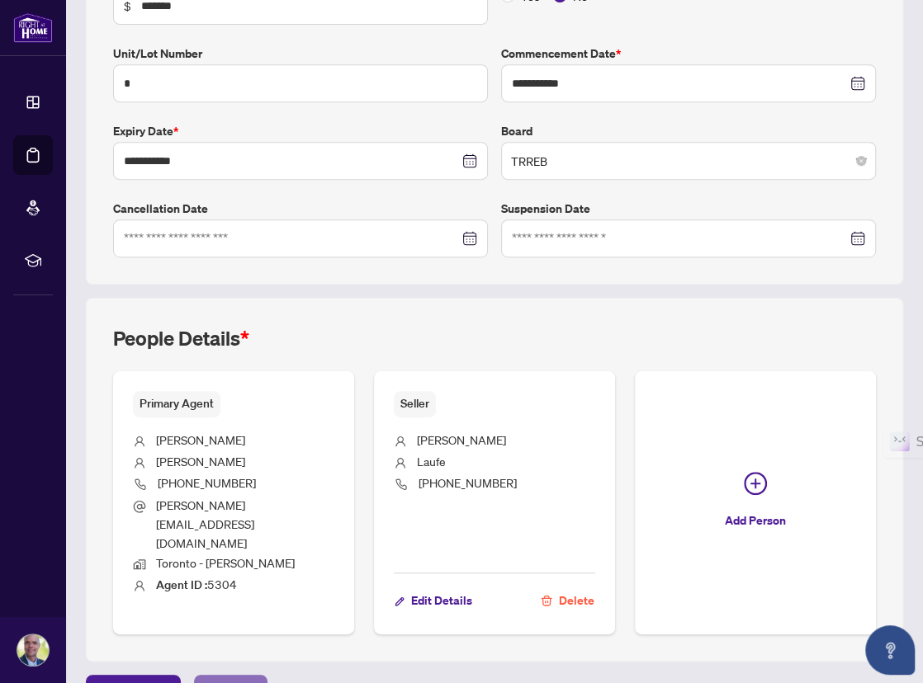
click at [229, 676] on span "Next Tab" at bounding box center [230, 689] width 47 height 26
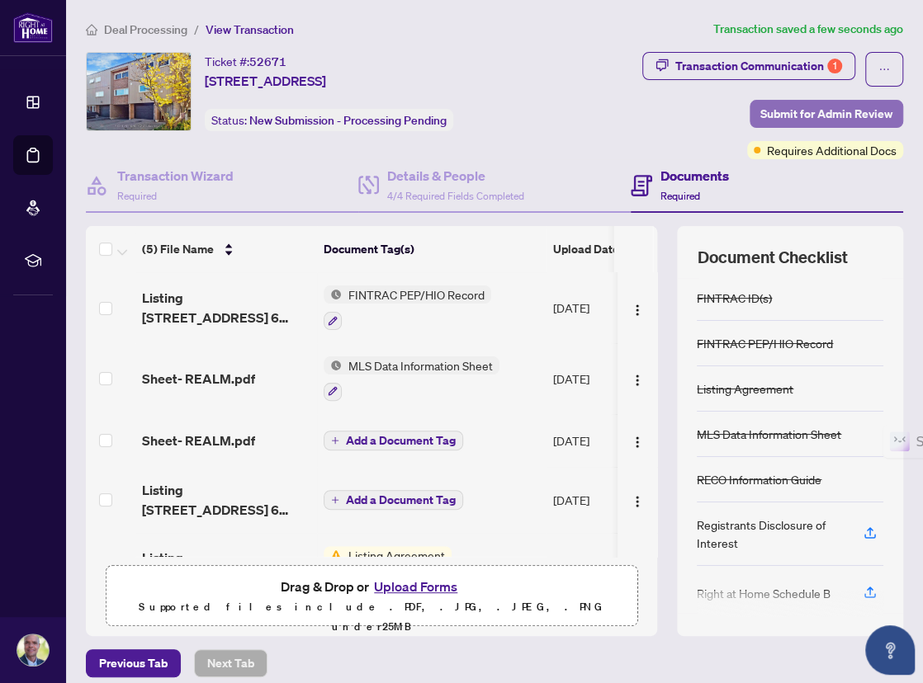
click at [773, 116] on span "Submit for Admin Review" at bounding box center [826, 114] width 132 height 26
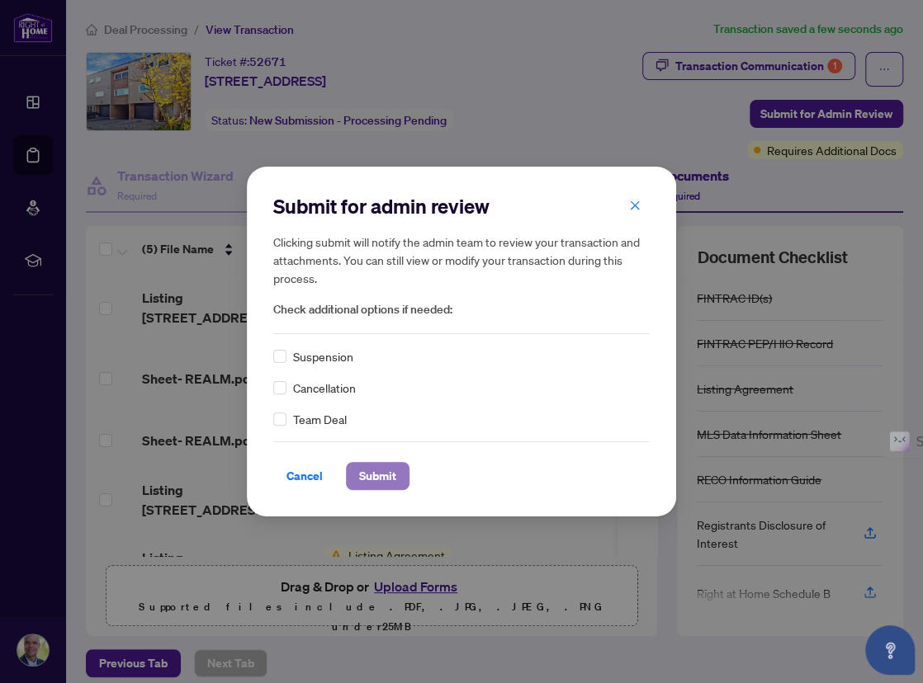
click at [377, 477] on span "Submit" at bounding box center [377, 476] width 37 height 26
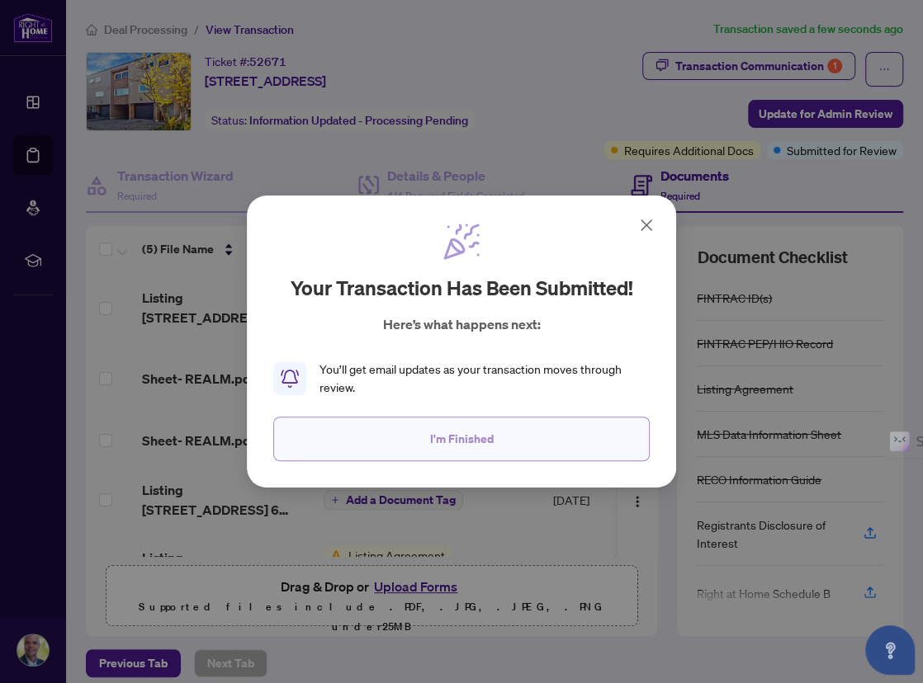
click at [430, 439] on span "I'm Finished" at bounding box center [462, 439] width 64 height 26
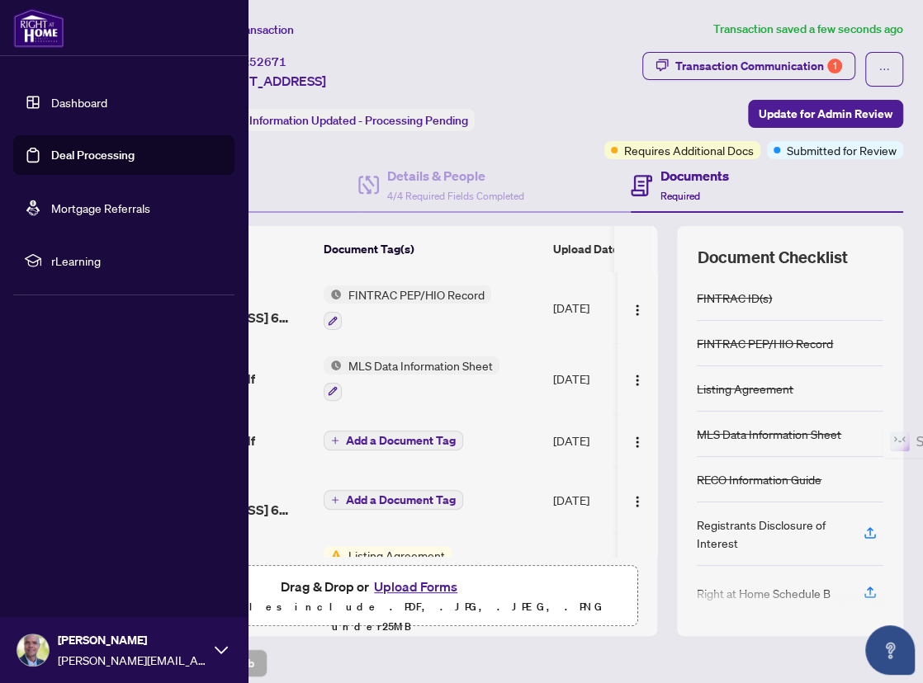
click at [70, 101] on link "Dashboard" at bounding box center [79, 102] width 56 height 15
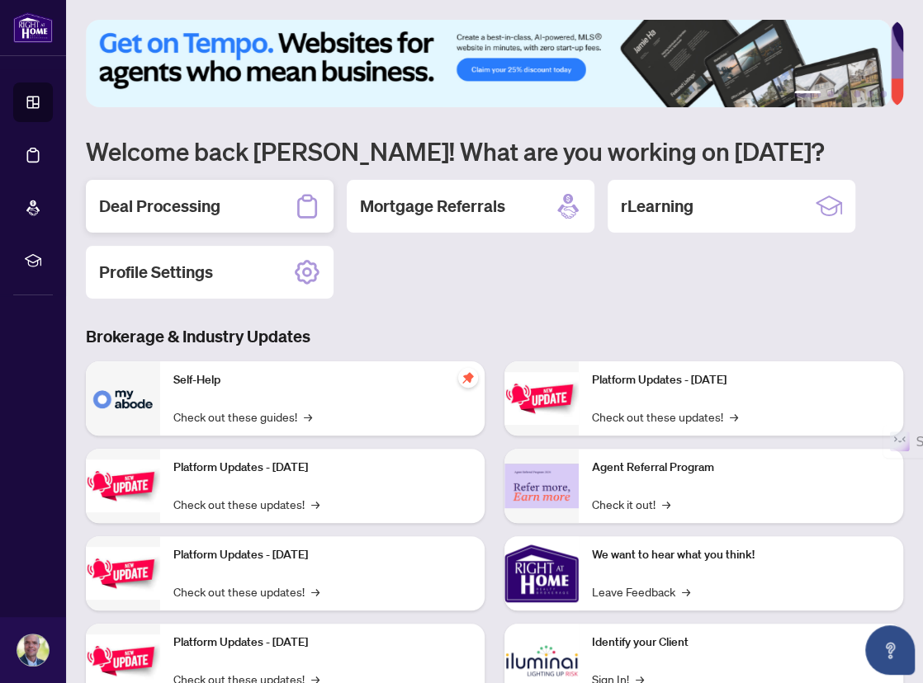
click at [171, 210] on h2 "Deal Processing" at bounding box center [159, 206] width 121 height 23
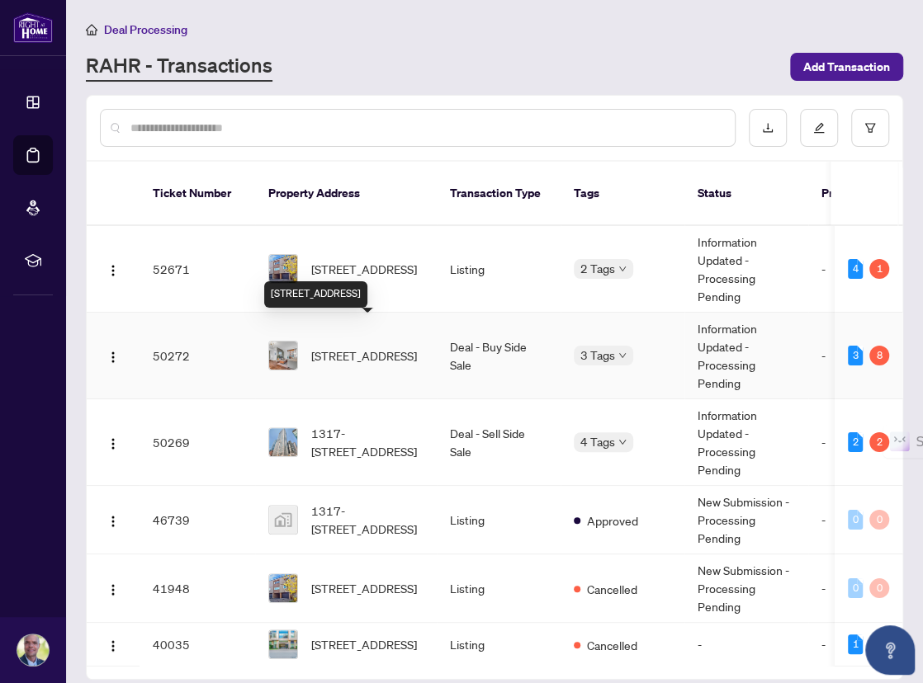
click at [379, 347] on span "[STREET_ADDRESS]" at bounding box center [364, 356] width 106 height 18
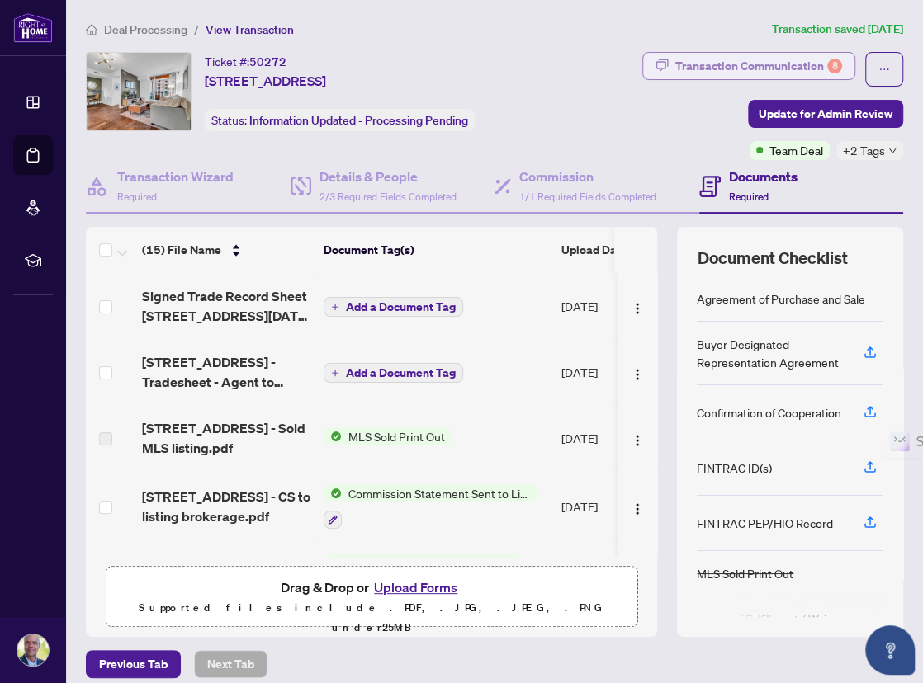
click at [750, 61] on div "Transaction Communication 8" at bounding box center [758, 66] width 167 height 26
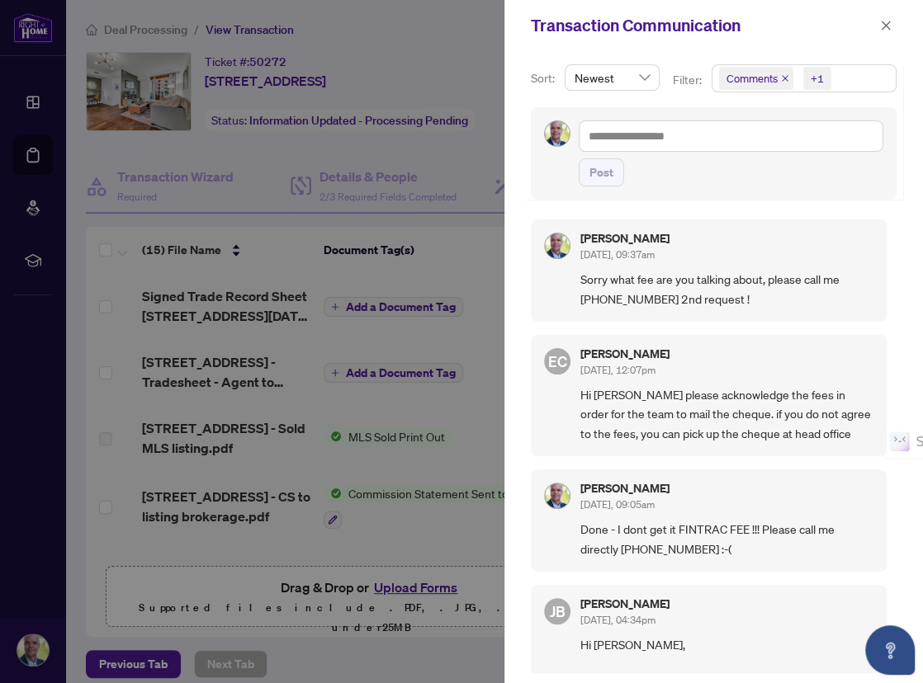
click at [784, 79] on icon "close" at bounding box center [785, 78] width 8 height 8
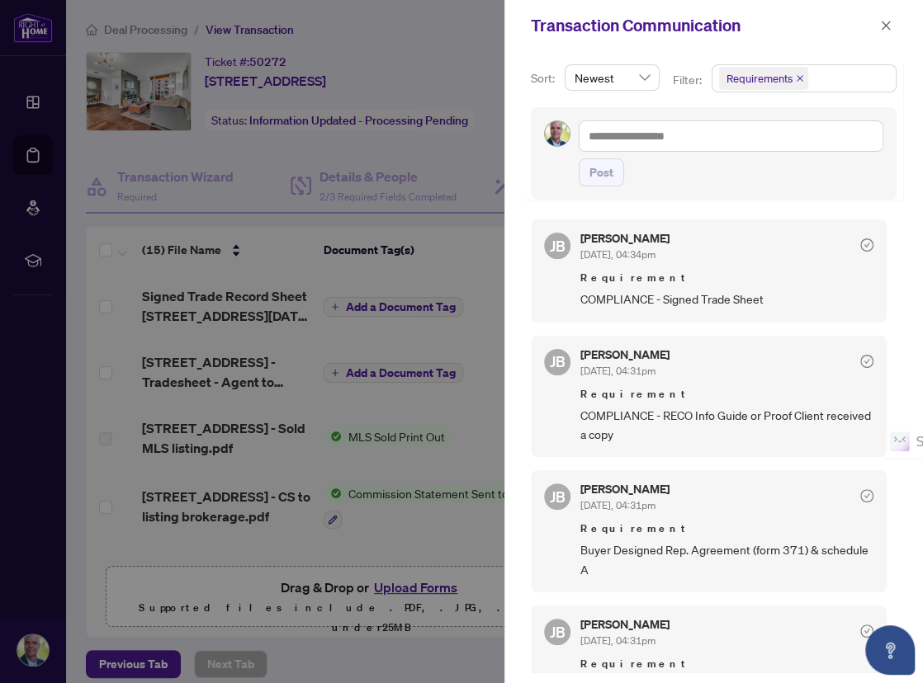
click at [759, 78] on span "Requirements" at bounding box center [759, 78] width 66 height 17
click at [446, 234] on div at bounding box center [461, 341] width 923 height 683
click at [388, 26] on div at bounding box center [461, 341] width 923 height 683
click at [888, 27] on icon "close" at bounding box center [885, 25] width 9 height 9
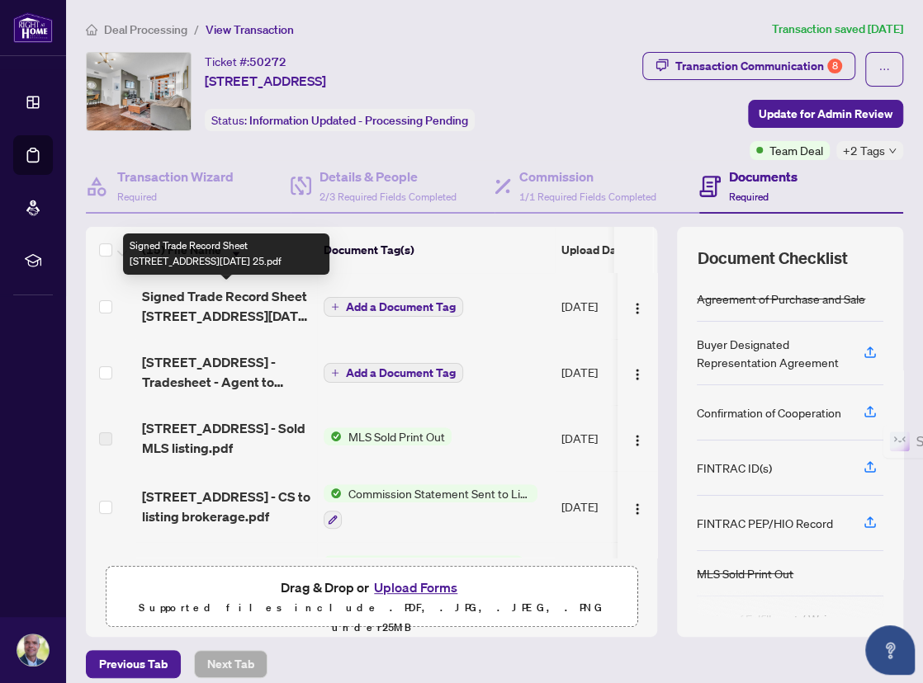
click at [247, 290] on span "Signed Trade Record Sheet 231 Fort York blvd 1701Sep 9 25.pdf" at bounding box center [226, 306] width 168 height 40
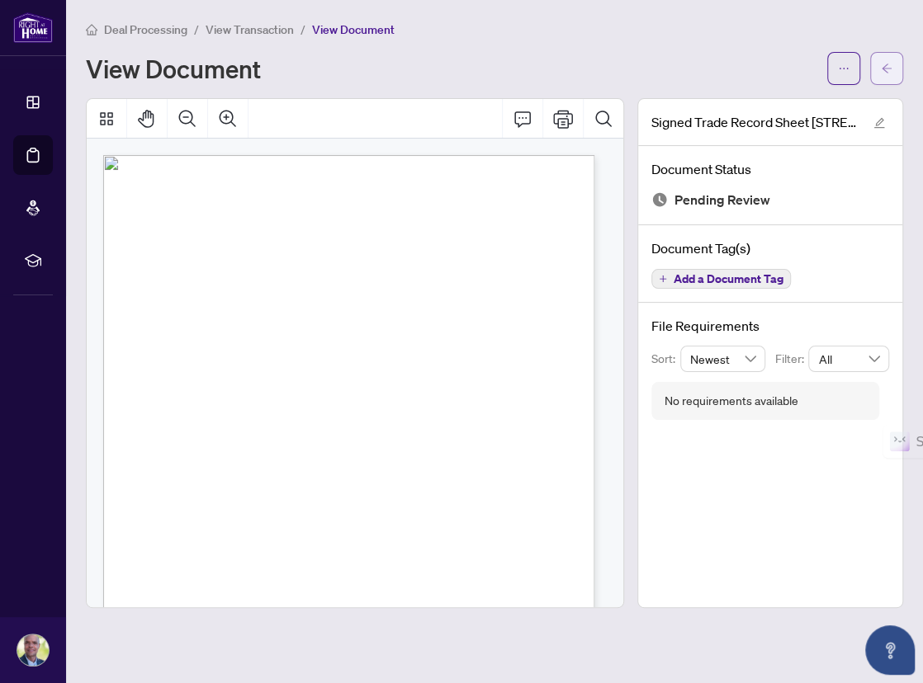
click at [878, 64] on button "button" at bounding box center [886, 68] width 33 height 33
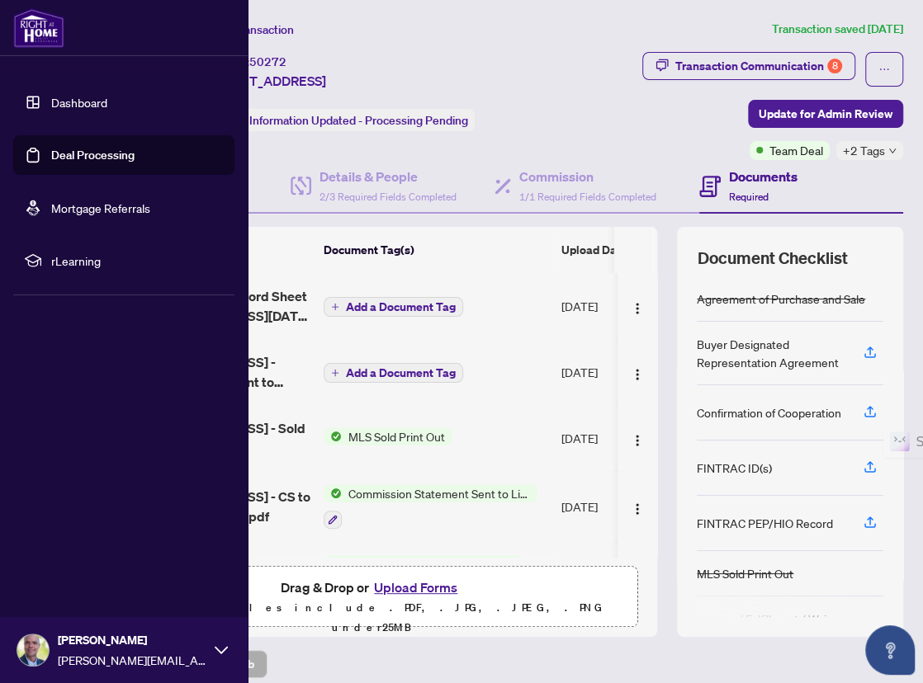
click at [64, 97] on link "Dashboard" at bounding box center [79, 102] width 56 height 15
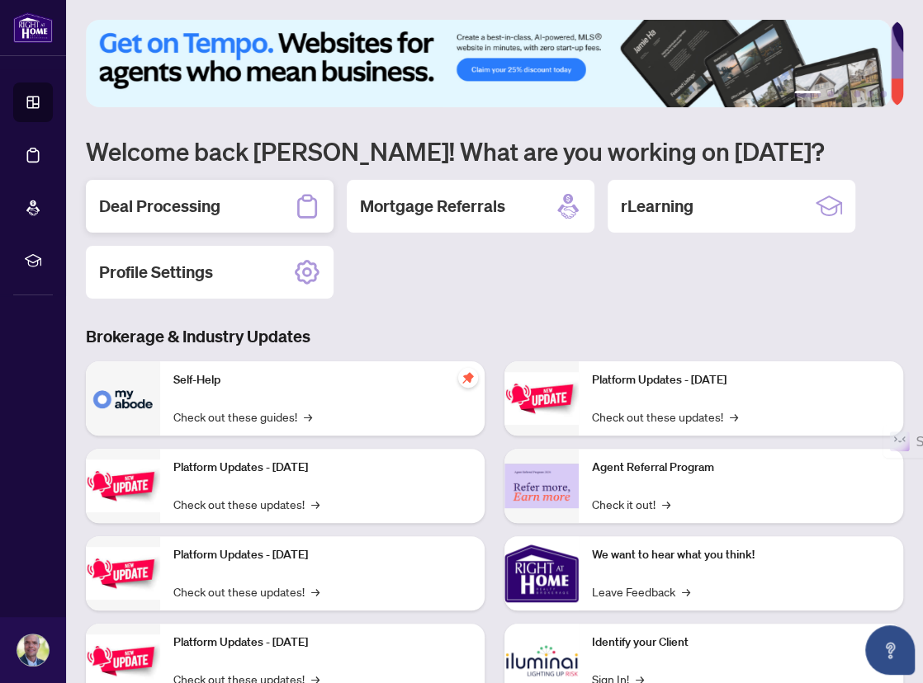
click at [177, 203] on h2 "Deal Processing" at bounding box center [159, 206] width 121 height 23
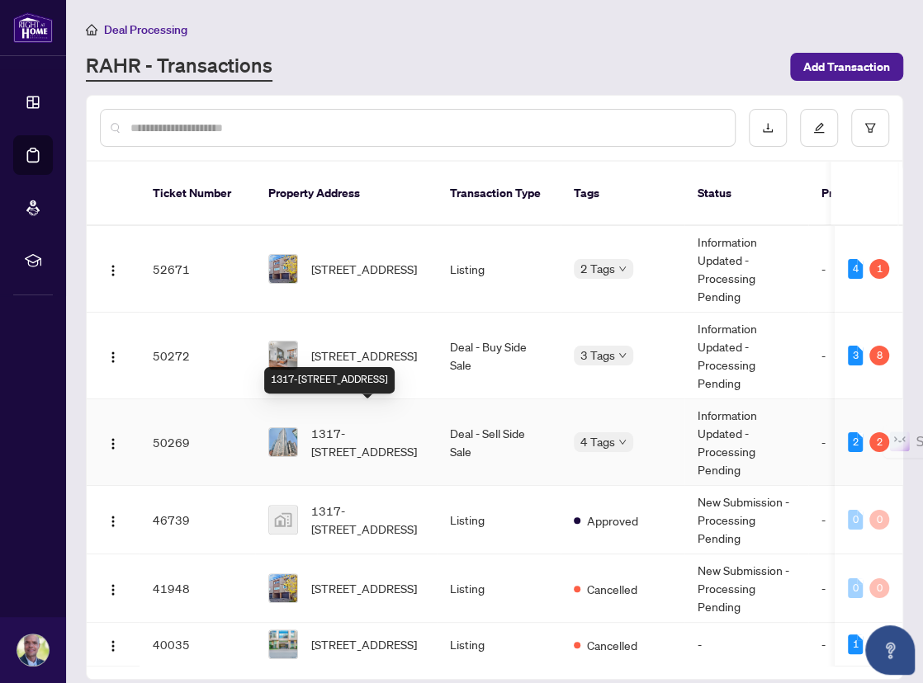
click at [352, 424] on span "1317-[STREET_ADDRESS]" at bounding box center [367, 442] width 112 height 36
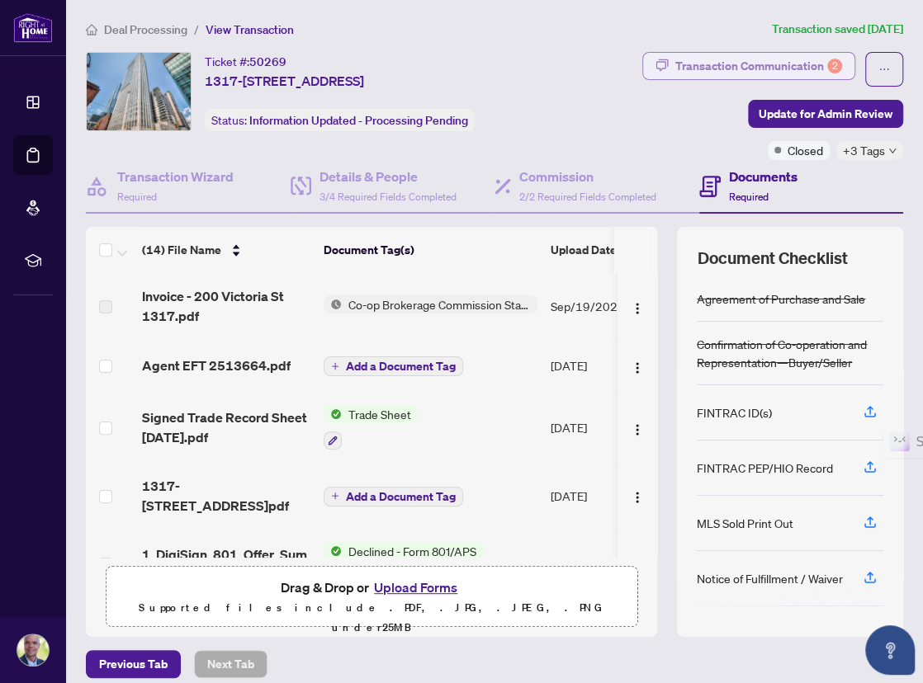
click at [776, 65] on div "Transaction Communication 2" at bounding box center [758, 66] width 167 height 26
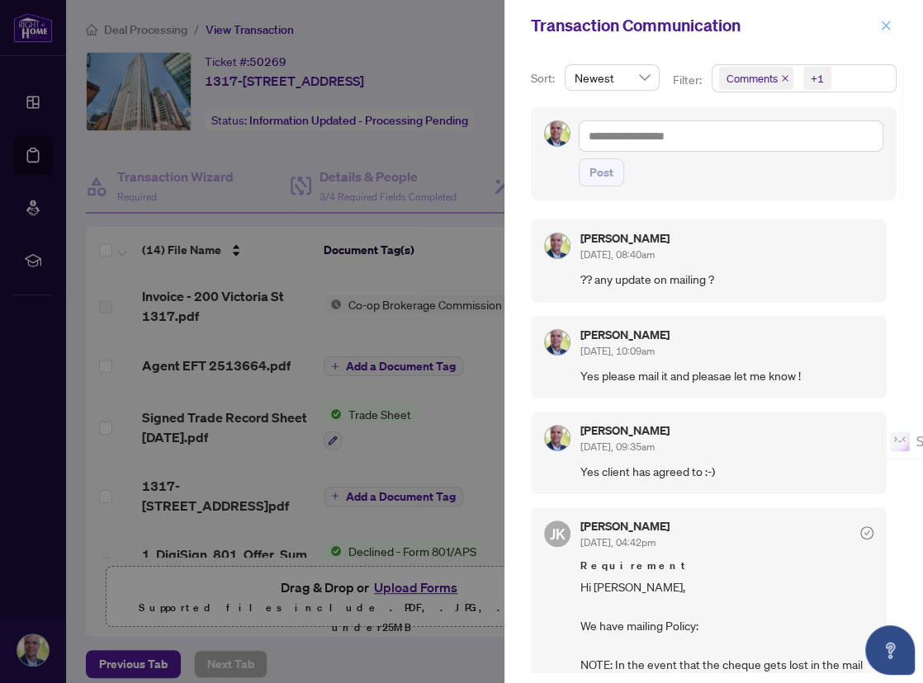
click at [889, 25] on icon "close" at bounding box center [886, 26] width 12 height 12
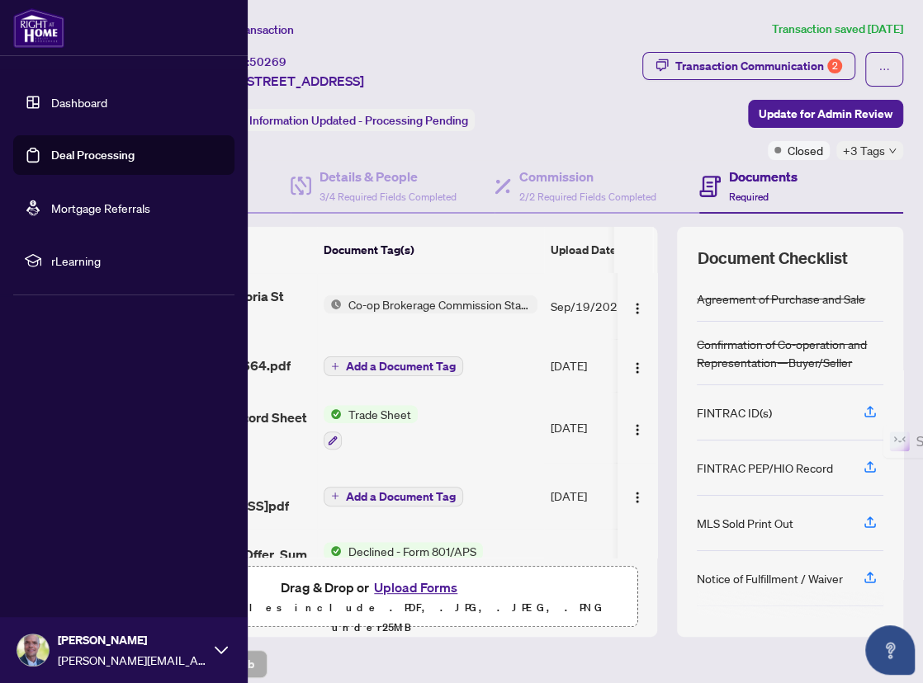
click at [226, 651] on icon at bounding box center [221, 650] width 13 height 13
click at [86, 556] on button "Logout" at bounding box center [123, 552] width 221 height 28
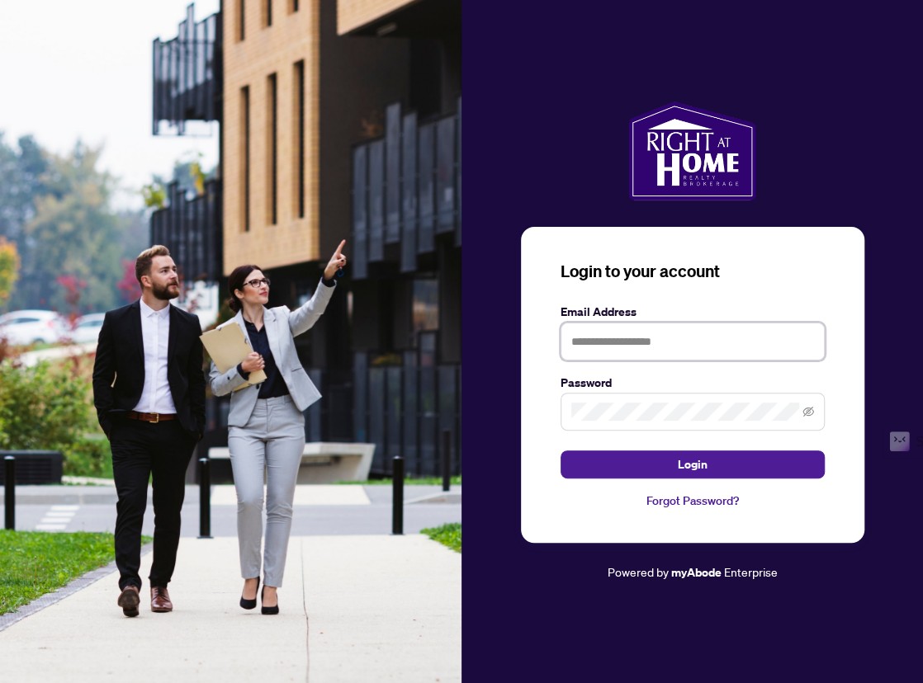
type input "**********"
